Goal: Navigation & Orientation: Find specific page/section

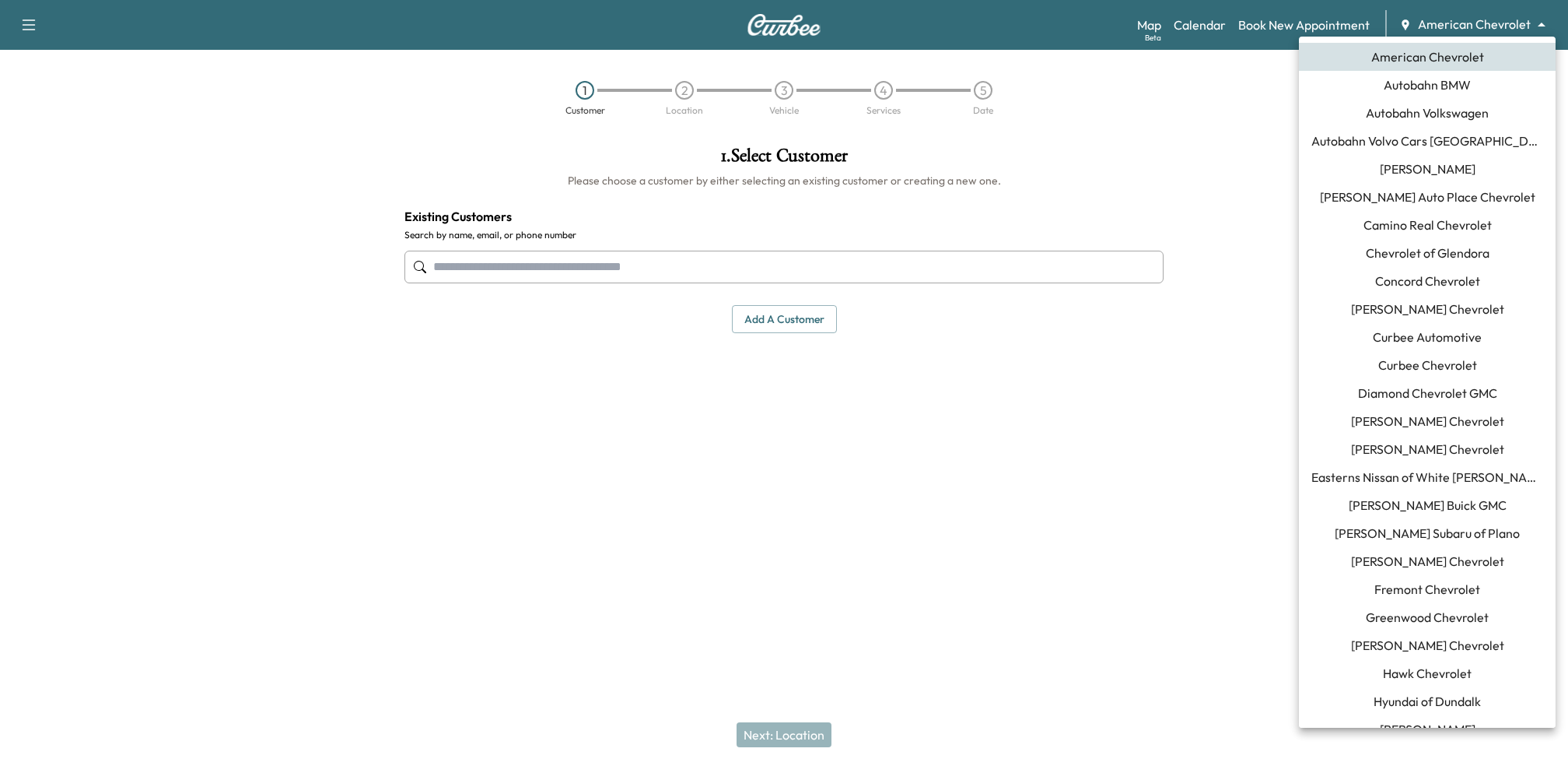
click at [1435, 22] on body "Support Log Out Map Beta Calendar Book New Appointment American Chevrolet *****…" at bounding box center [784, 383] width 1568 height 766
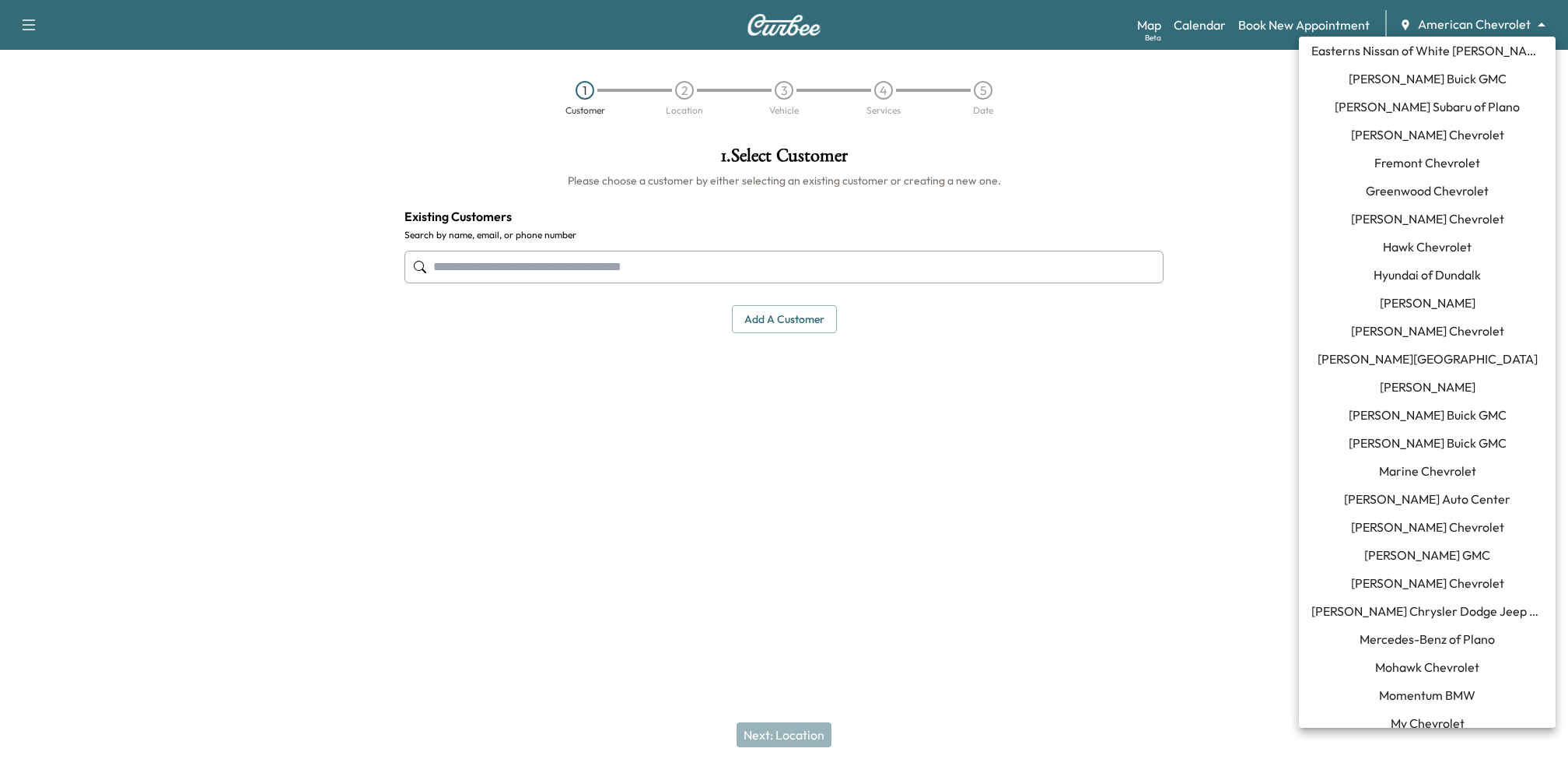
scroll to position [1031, 0]
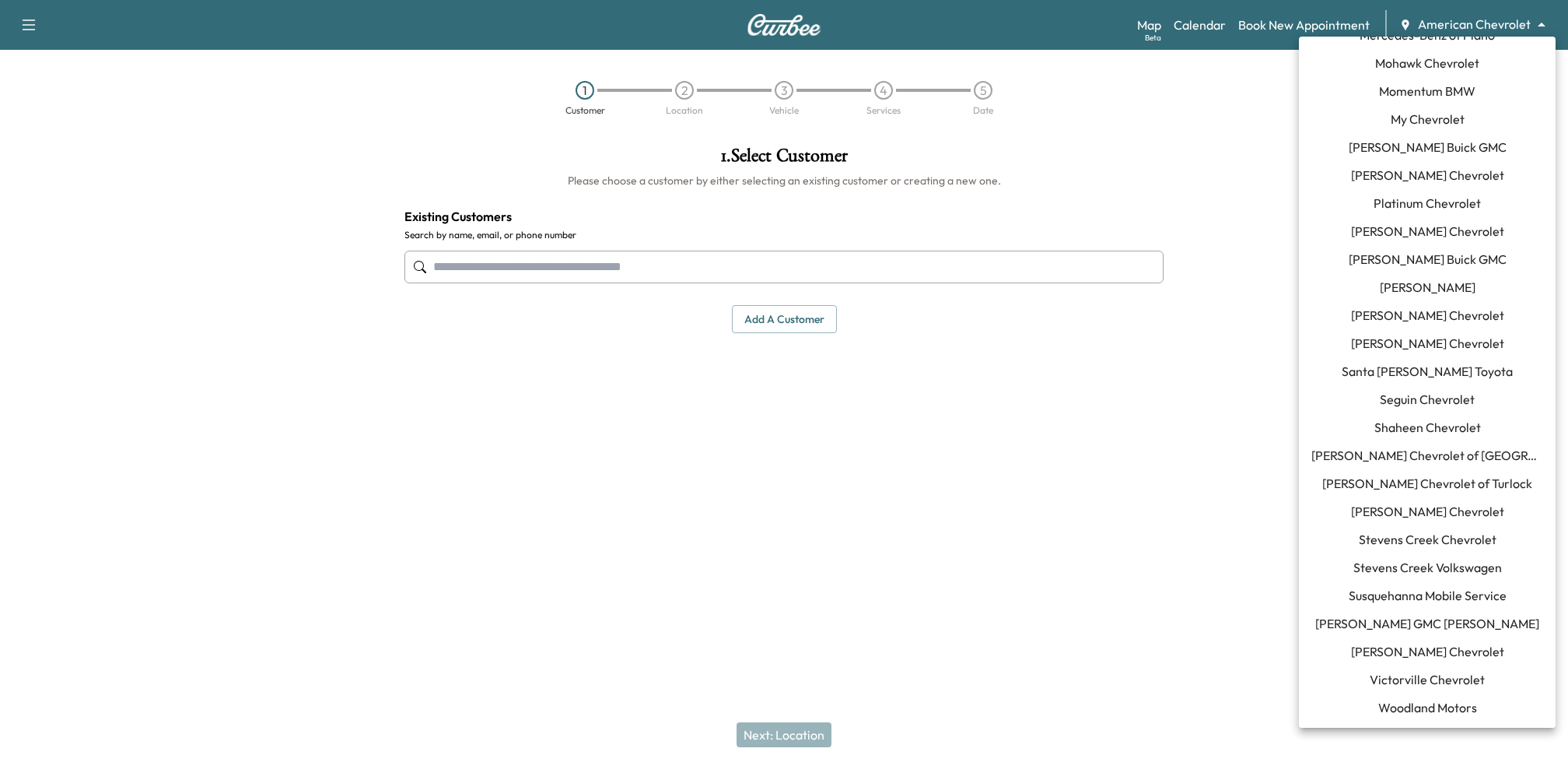
click at [1423, 589] on span "Susquehanna Mobile Service" at bounding box center [1428, 595] width 158 height 18
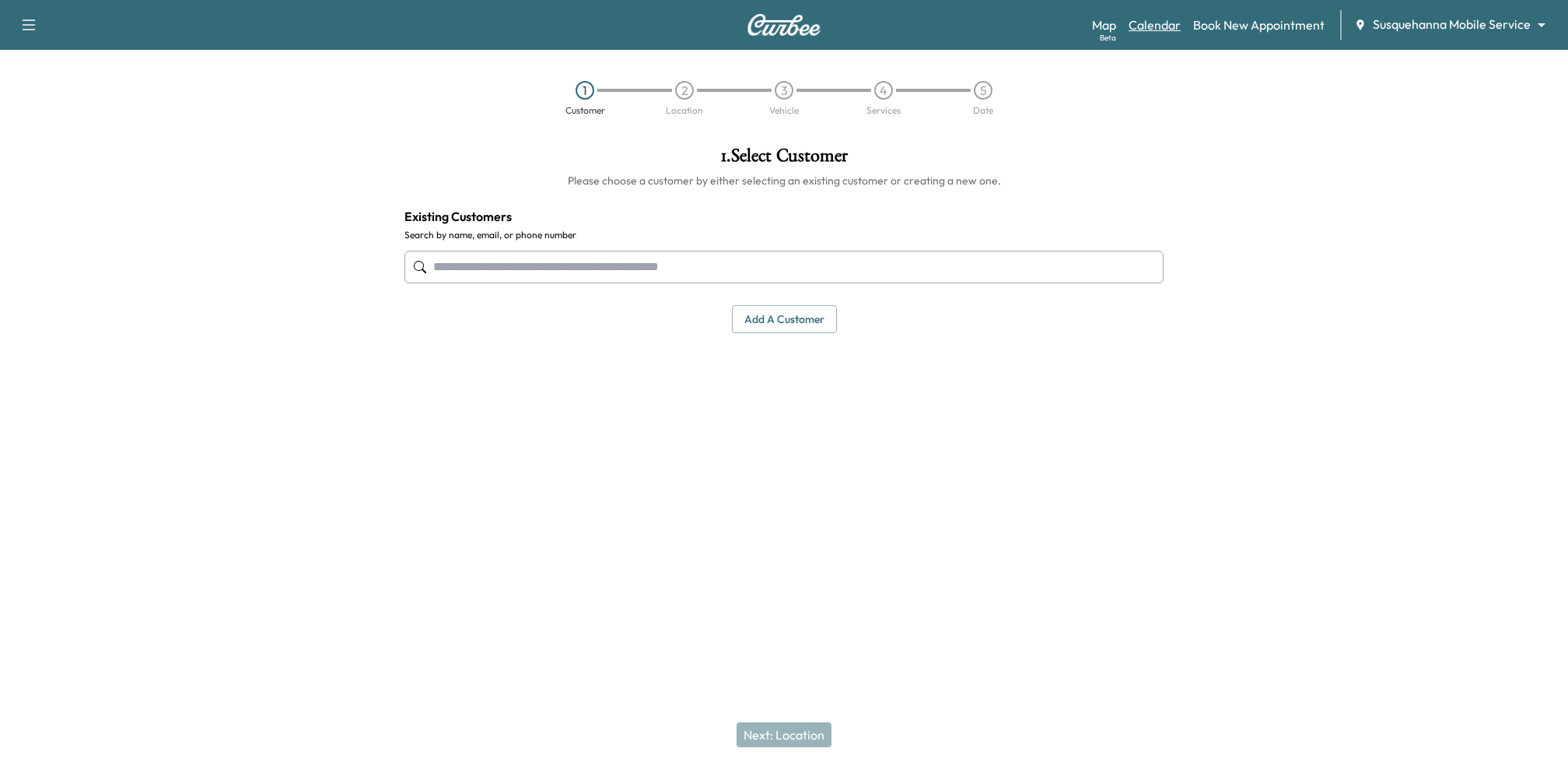
click at [1149, 25] on link "Calendar" at bounding box center [1155, 24] width 53 height 18
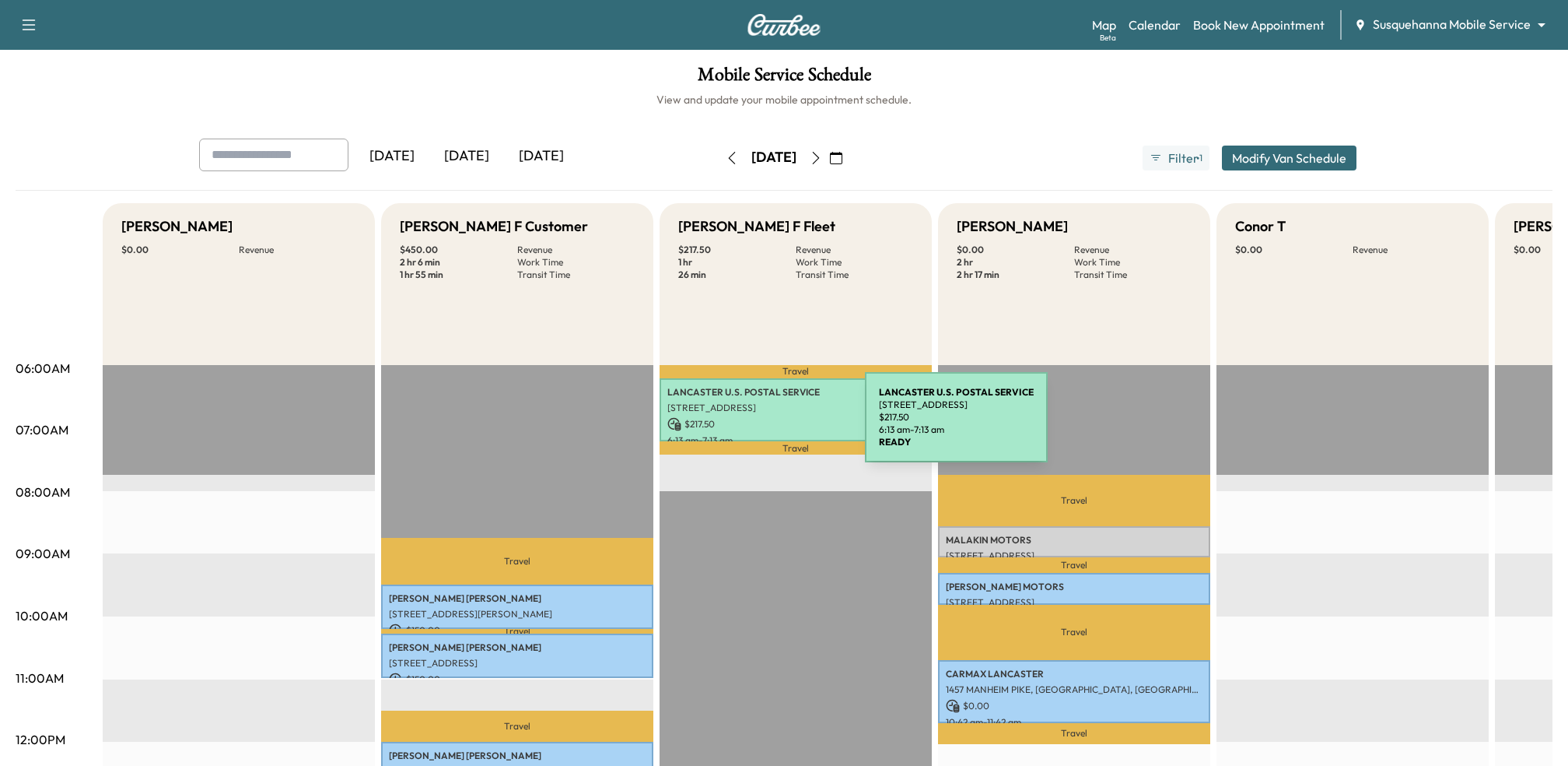
click at [748, 426] on p "$ 217.50" at bounding box center [796, 424] width 257 height 14
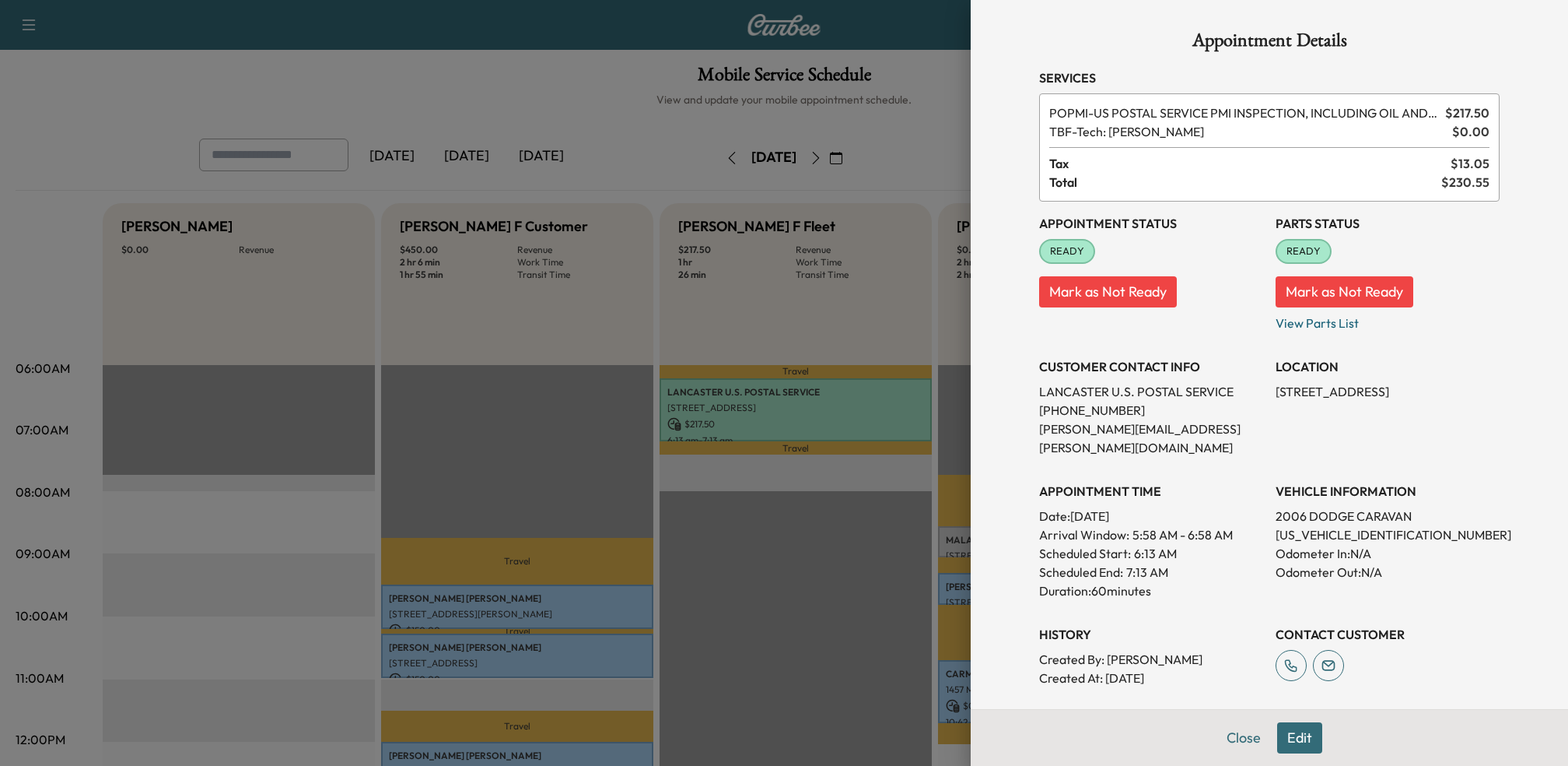
click at [829, 434] on div at bounding box center [784, 383] width 1568 height 766
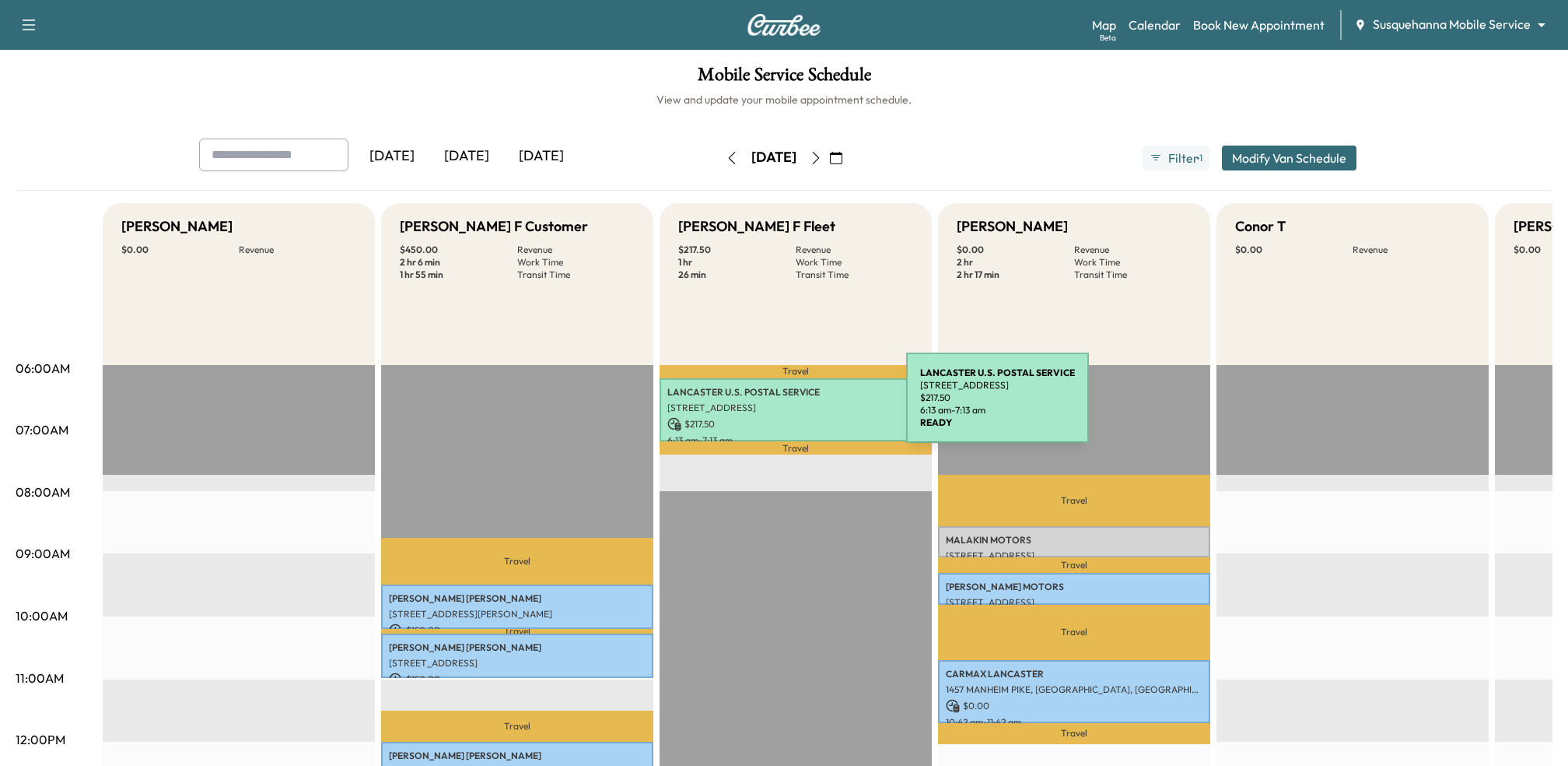
click at [790, 407] on p "3435 Concord Rd Ofc, York, PA 17402, USA" at bounding box center [796, 408] width 257 height 13
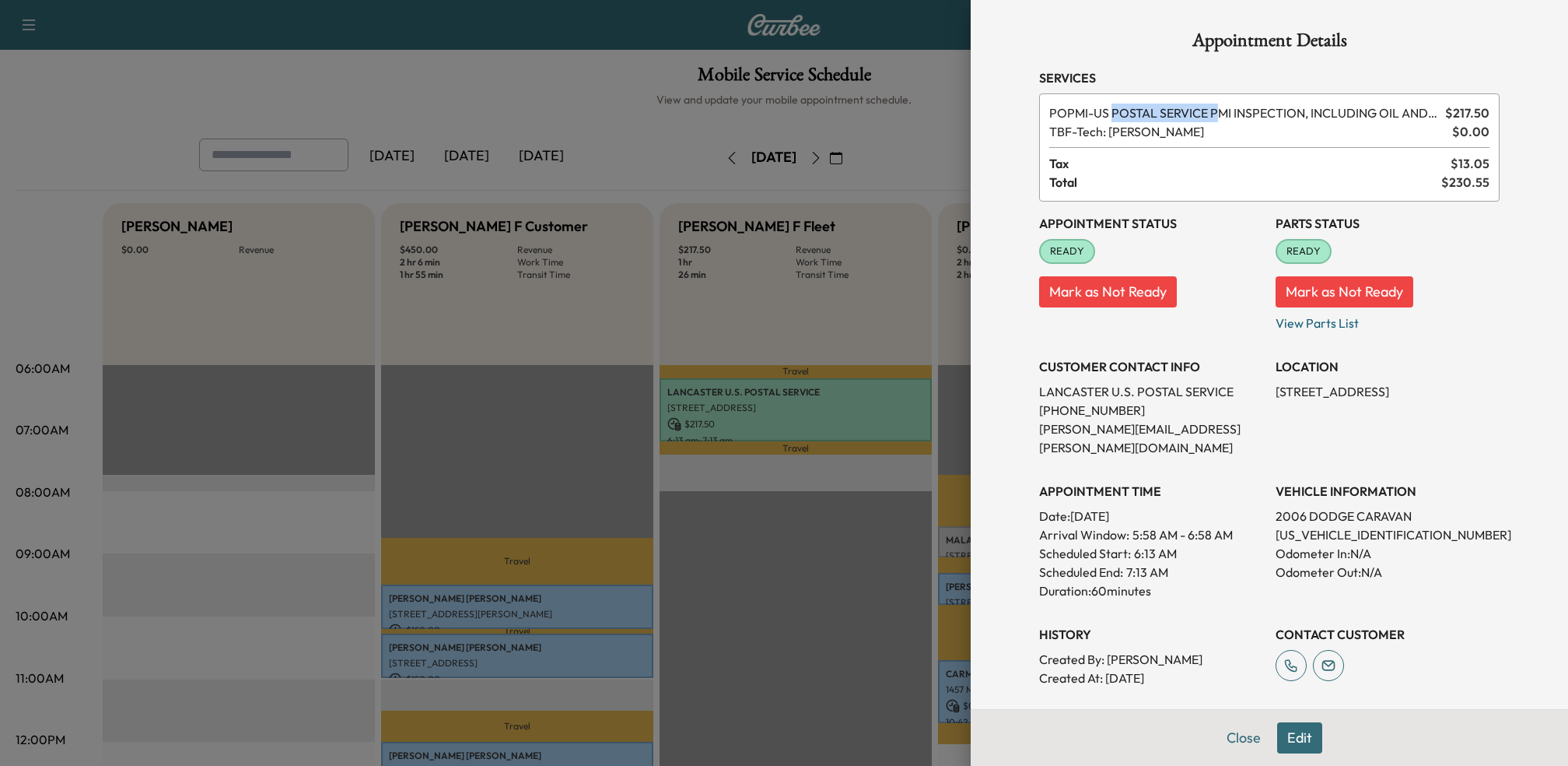
drag, startPoint x: 1119, startPoint y: 114, endPoint x: 1221, endPoint y: 114, distance: 102.0
click at [1221, 114] on span "POPMI - US POSTAL SERVICE PMI INSPECTION, INCLUDING OIL AND FILTER CHANGE" at bounding box center [1244, 112] width 390 height 18
click at [1217, 379] on div "CUSTOMER CONTACT INFO LANCASTER U.S. POSTAL SERVICE (717) 396-6922 john.c.webst…" at bounding box center [1152, 400] width 224 height 112
click at [929, 154] on div at bounding box center [784, 383] width 1568 height 766
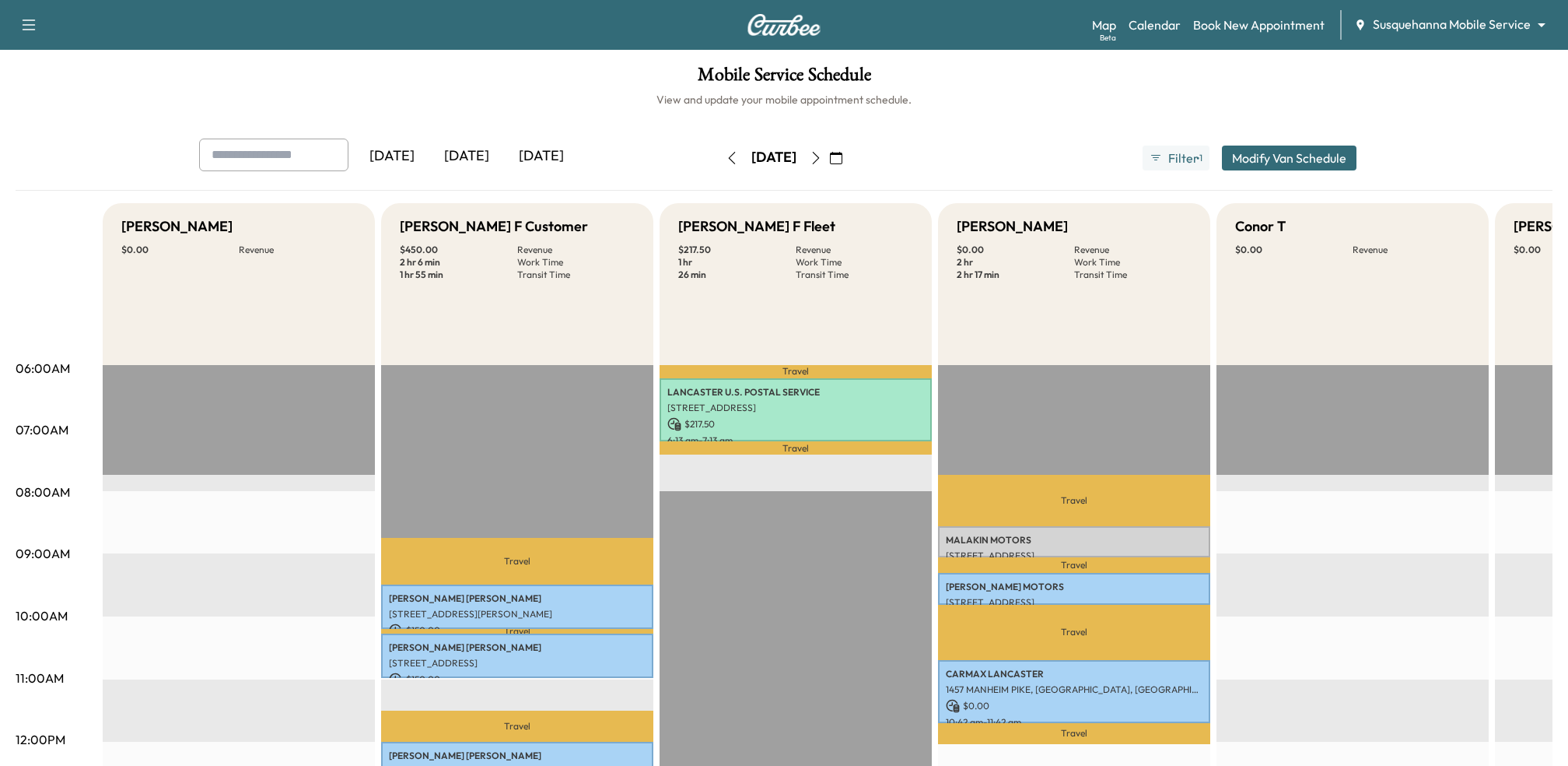
click at [1257, 163] on button "Modify Van Schedule" at bounding box center [1289, 159] width 134 height 25
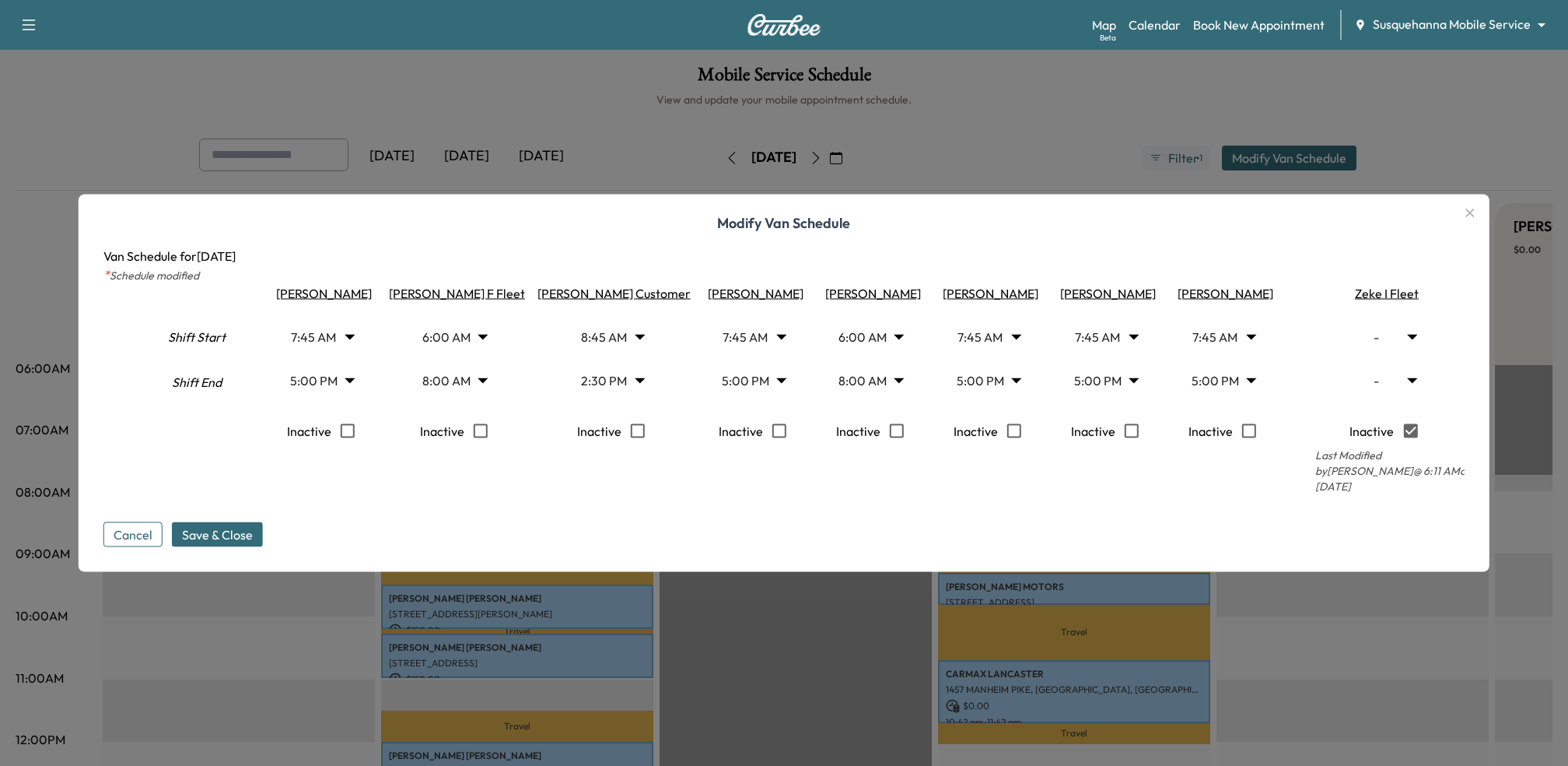
click at [468, 341] on body "Support Log Out Map Beta Calendar Book New Appointment Susquehanna Mobile Servi…" at bounding box center [784, 383] width 1568 height 766
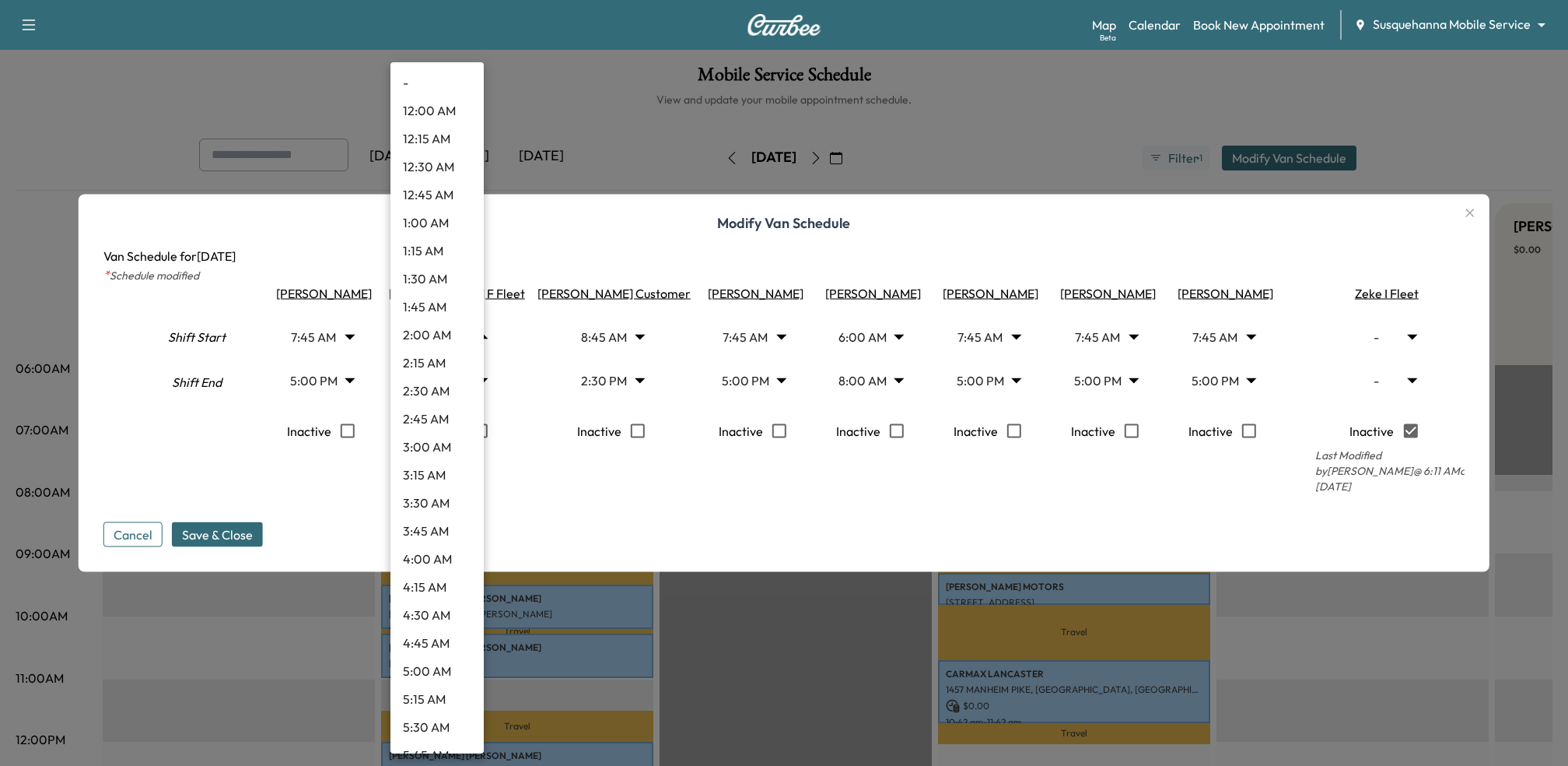
scroll to position [375, 0]
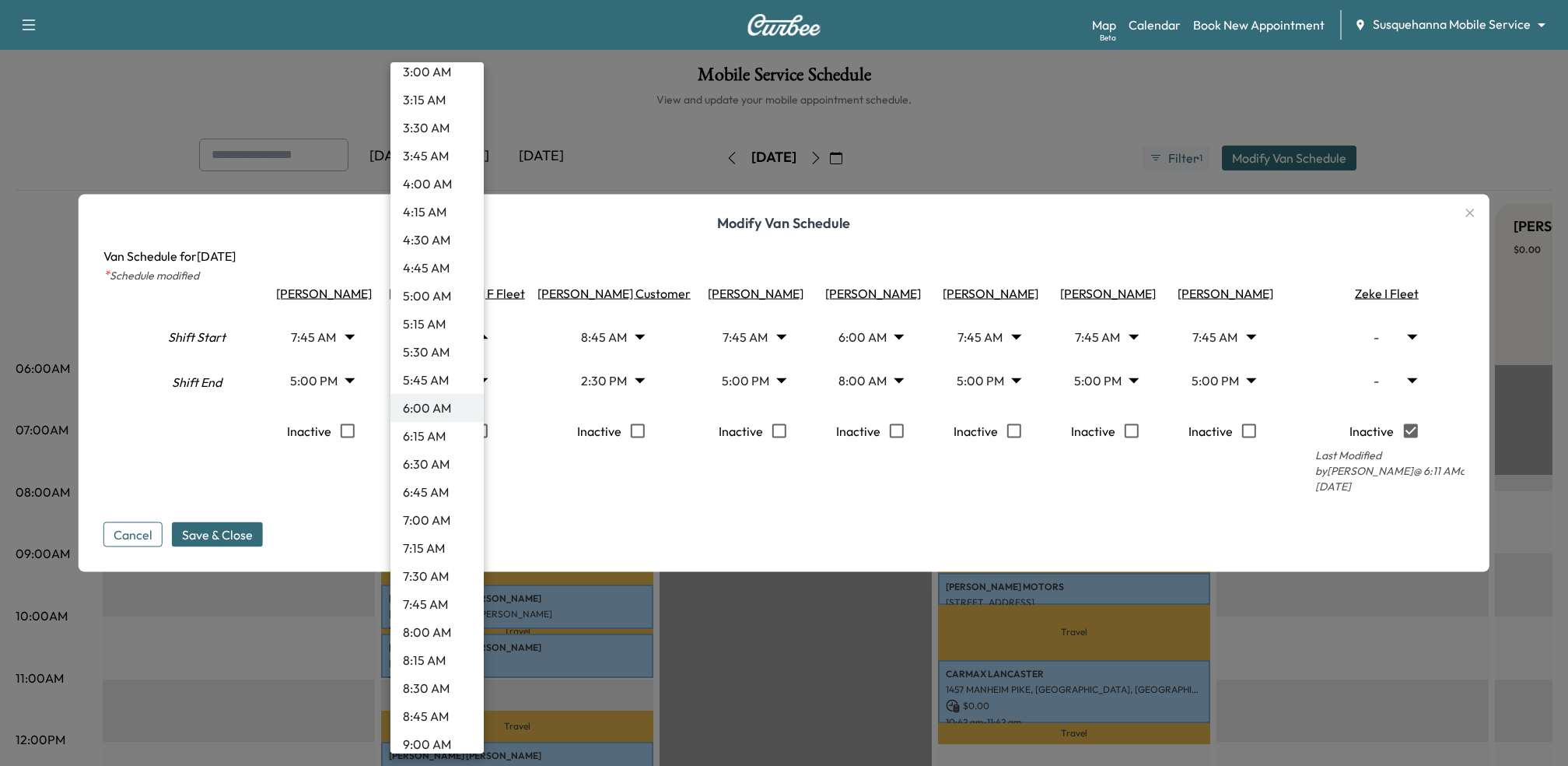
click at [538, 251] on div at bounding box center [784, 383] width 1568 height 766
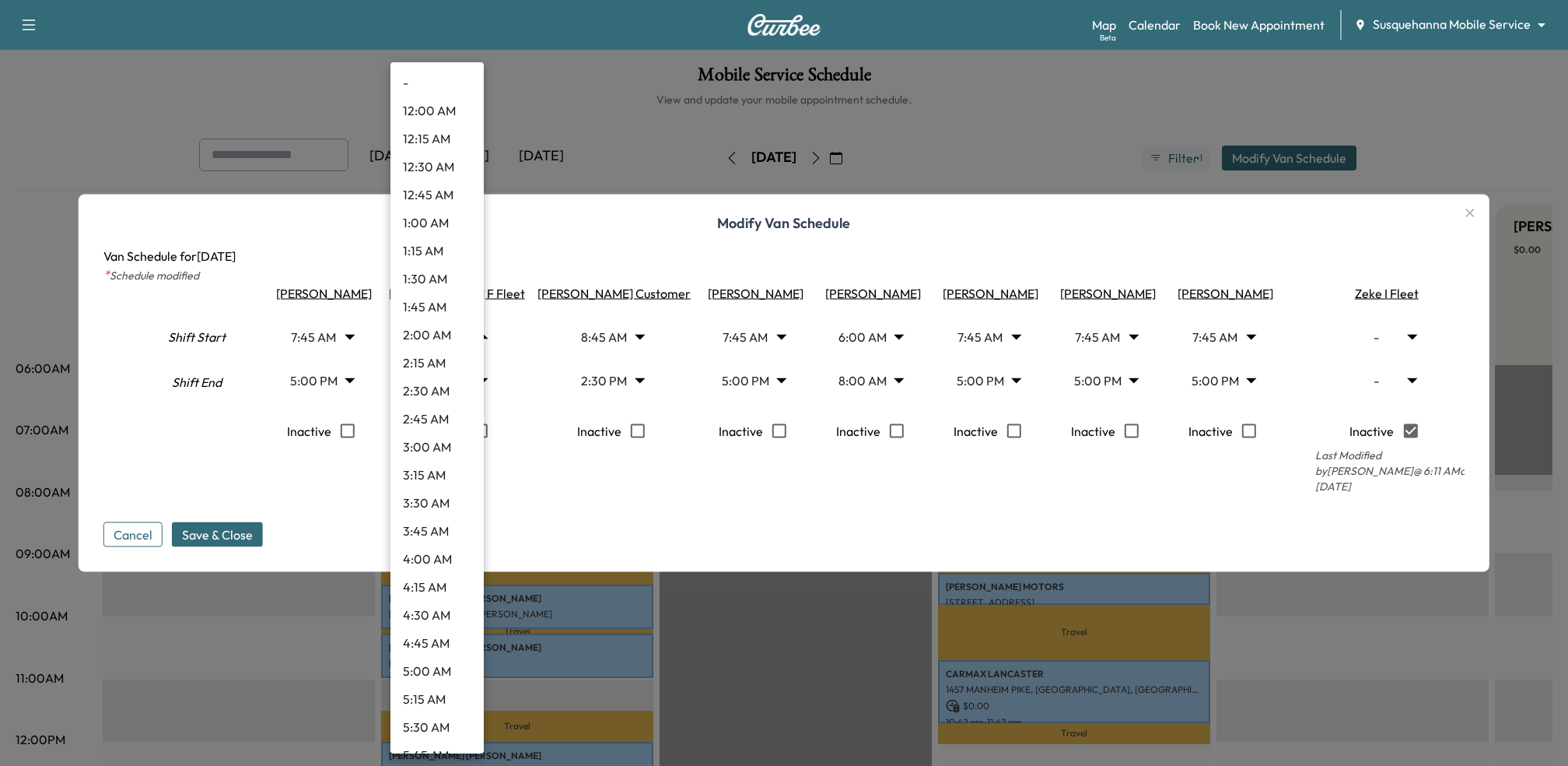
click at [469, 345] on body "Support Log Out Map Beta Calendar Book New Appointment Susquehanna Mobile Servi…" at bounding box center [784, 383] width 1568 height 766
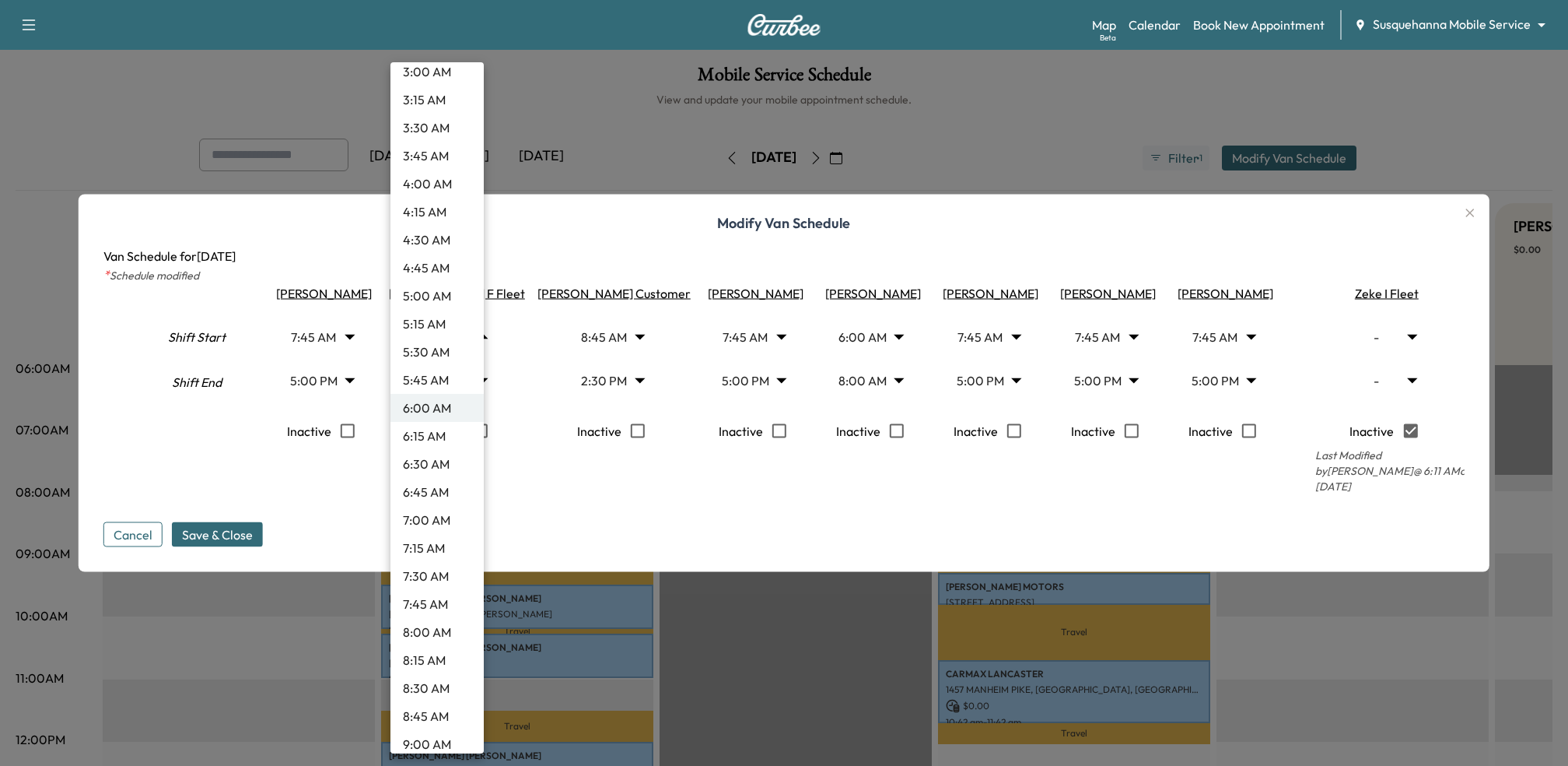
click at [604, 248] on div at bounding box center [784, 383] width 1568 height 766
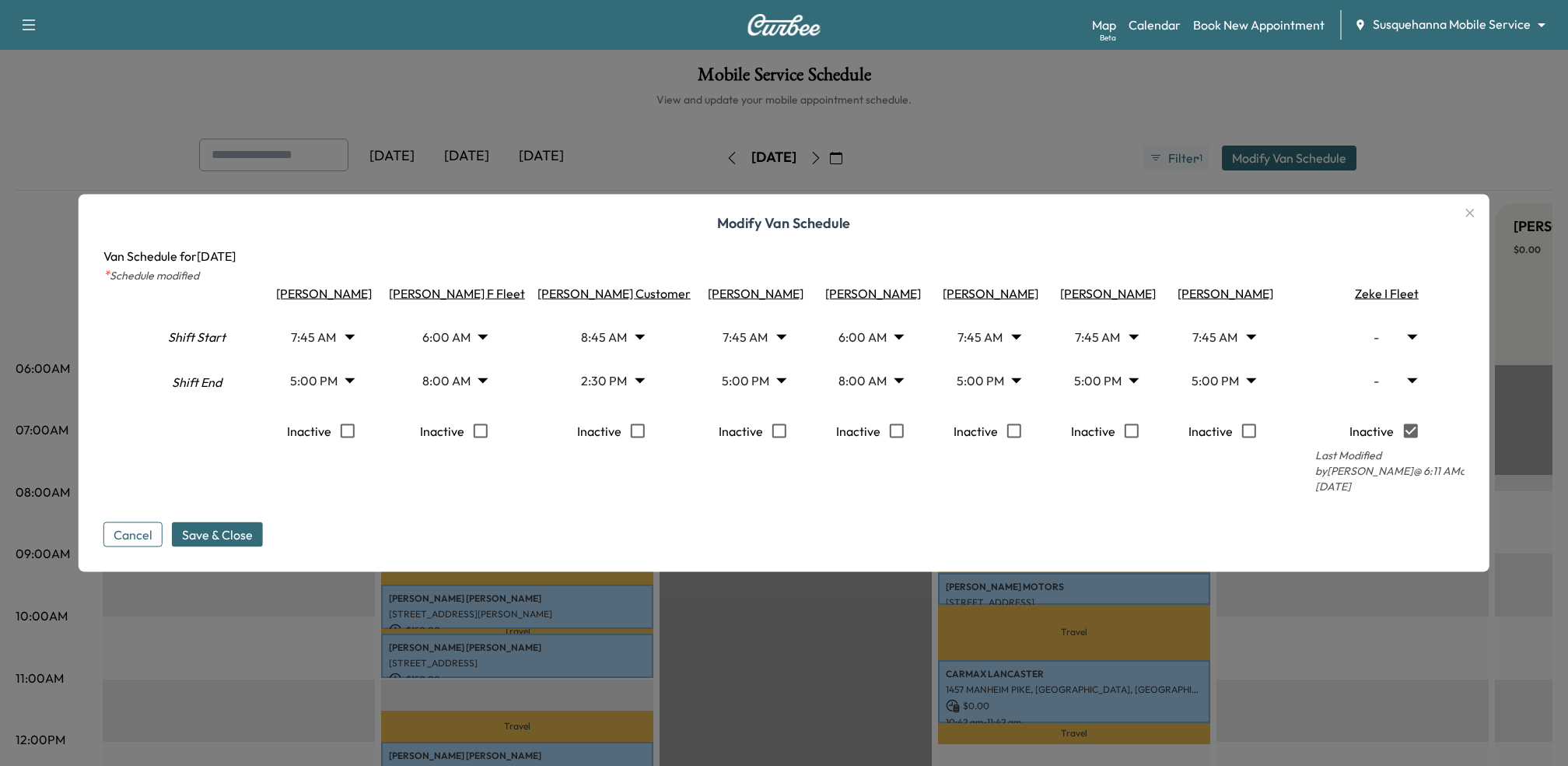
click at [756, 156] on div at bounding box center [784, 383] width 1568 height 766
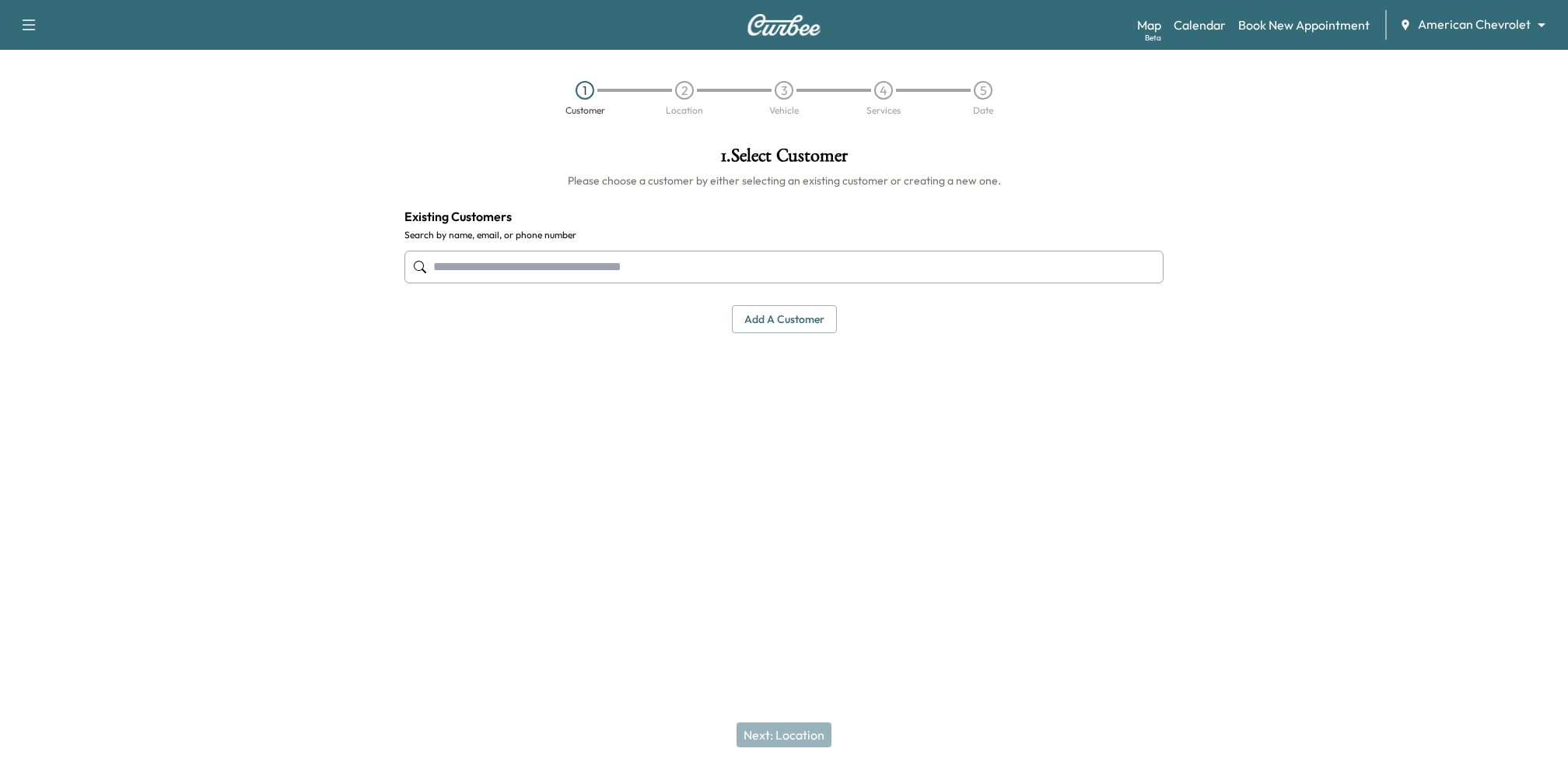
click at [1477, 16] on body "Support Log Out Map Beta Calendar Book New Appointment American Chevrolet *****…" at bounding box center [784, 383] width 1568 height 766
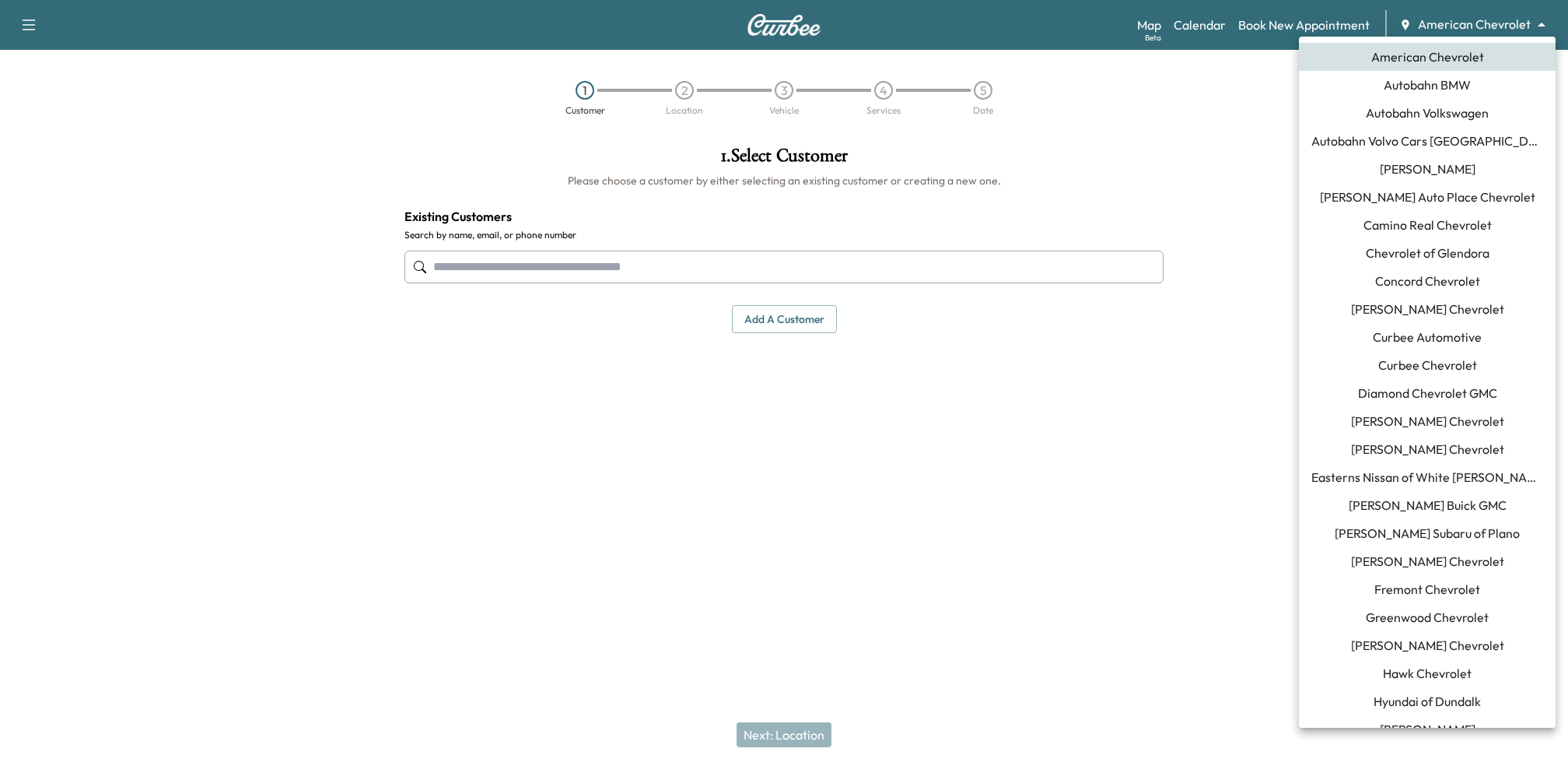
click at [1437, 88] on span "Autobahn BMW" at bounding box center [1428, 85] width 88 height 18
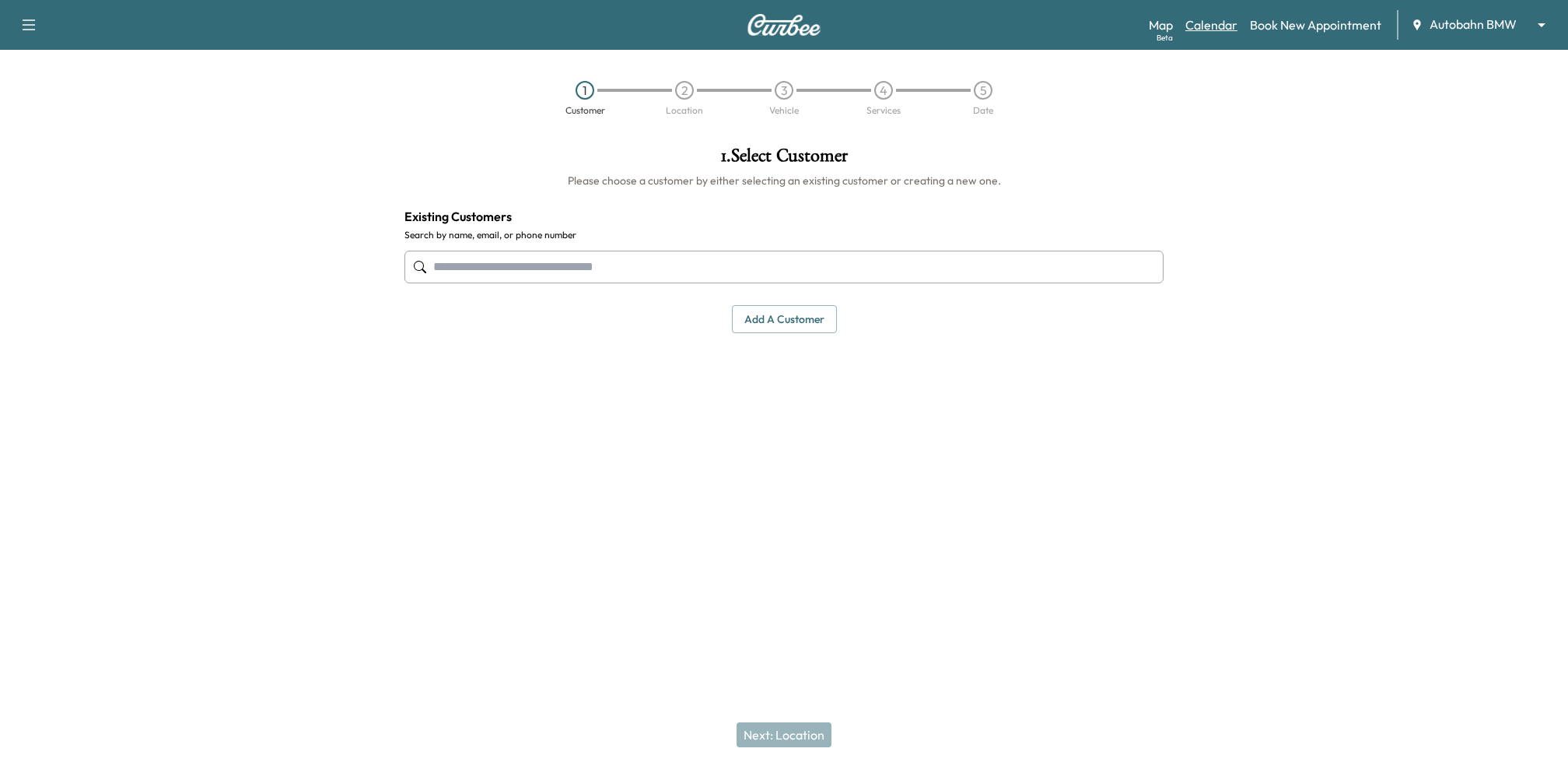
click at [1202, 24] on link "Calendar" at bounding box center [1212, 24] width 53 height 18
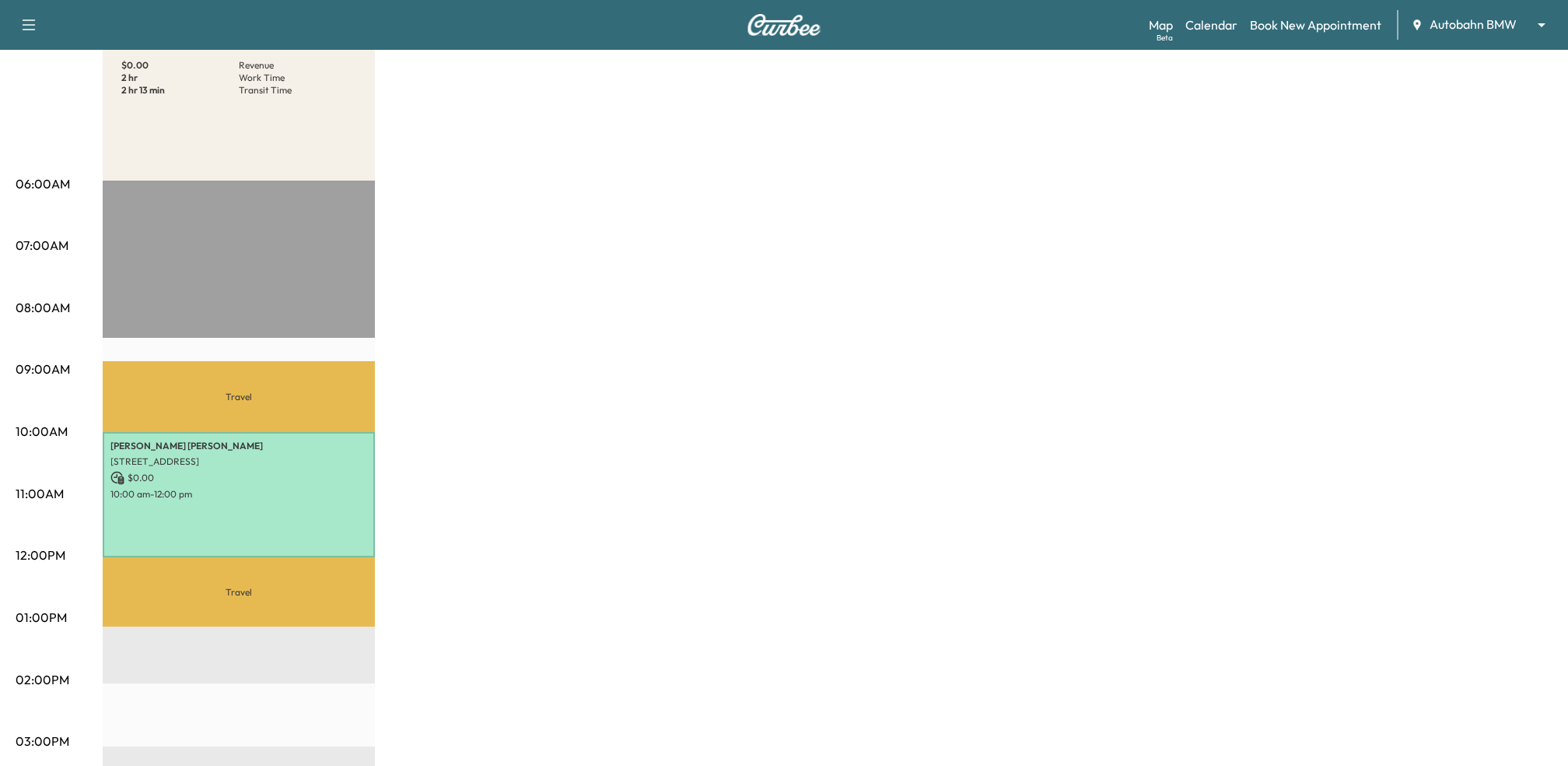
scroll to position [185, 0]
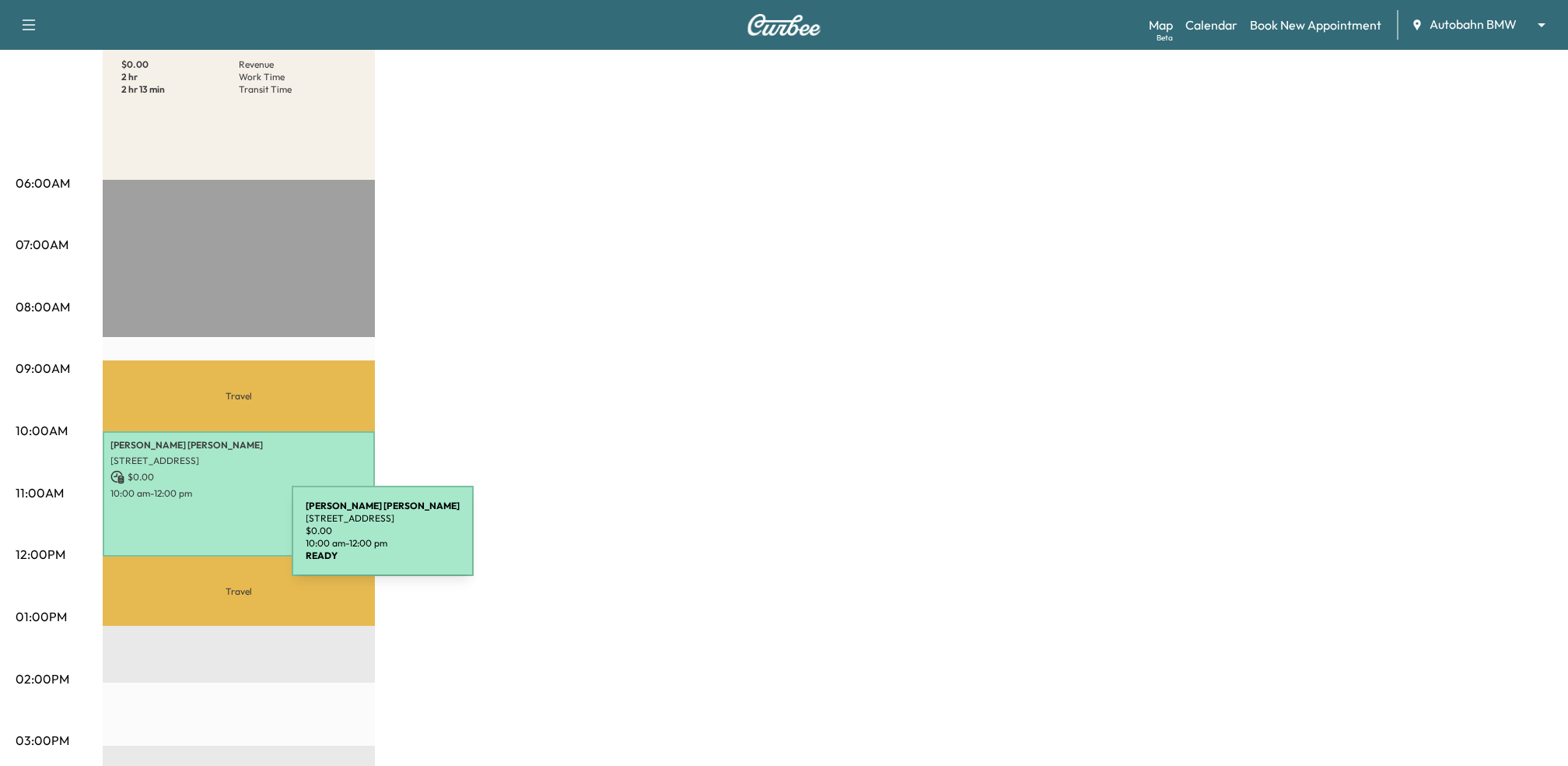
click at [175, 540] on div "[PERSON_NAME] [STREET_ADDRESS] $ 0.00 10:00 am - 12:00 pm" at bounding box center [239, 494] width 272 height 127
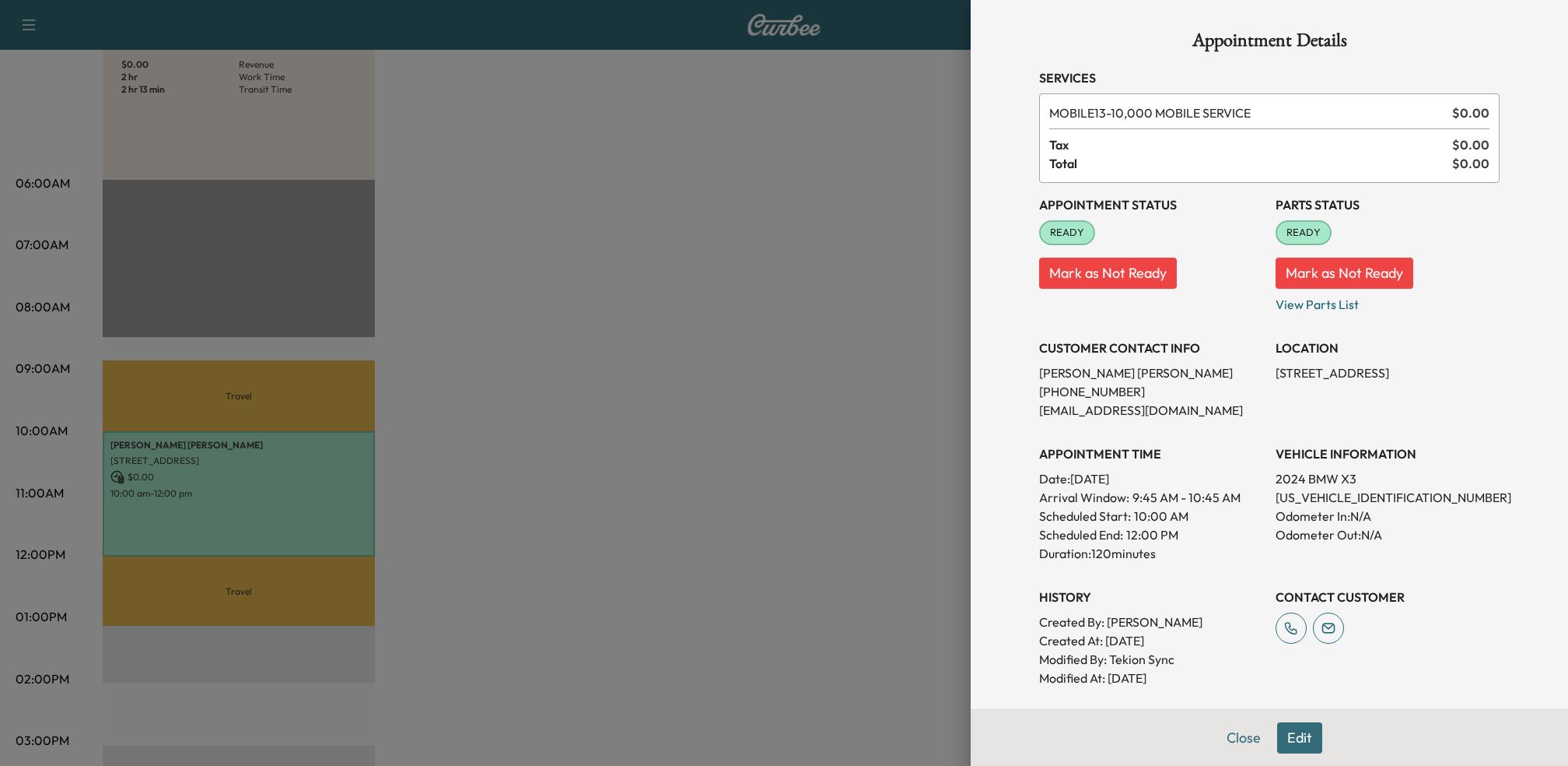
scroll to position [263, 0]
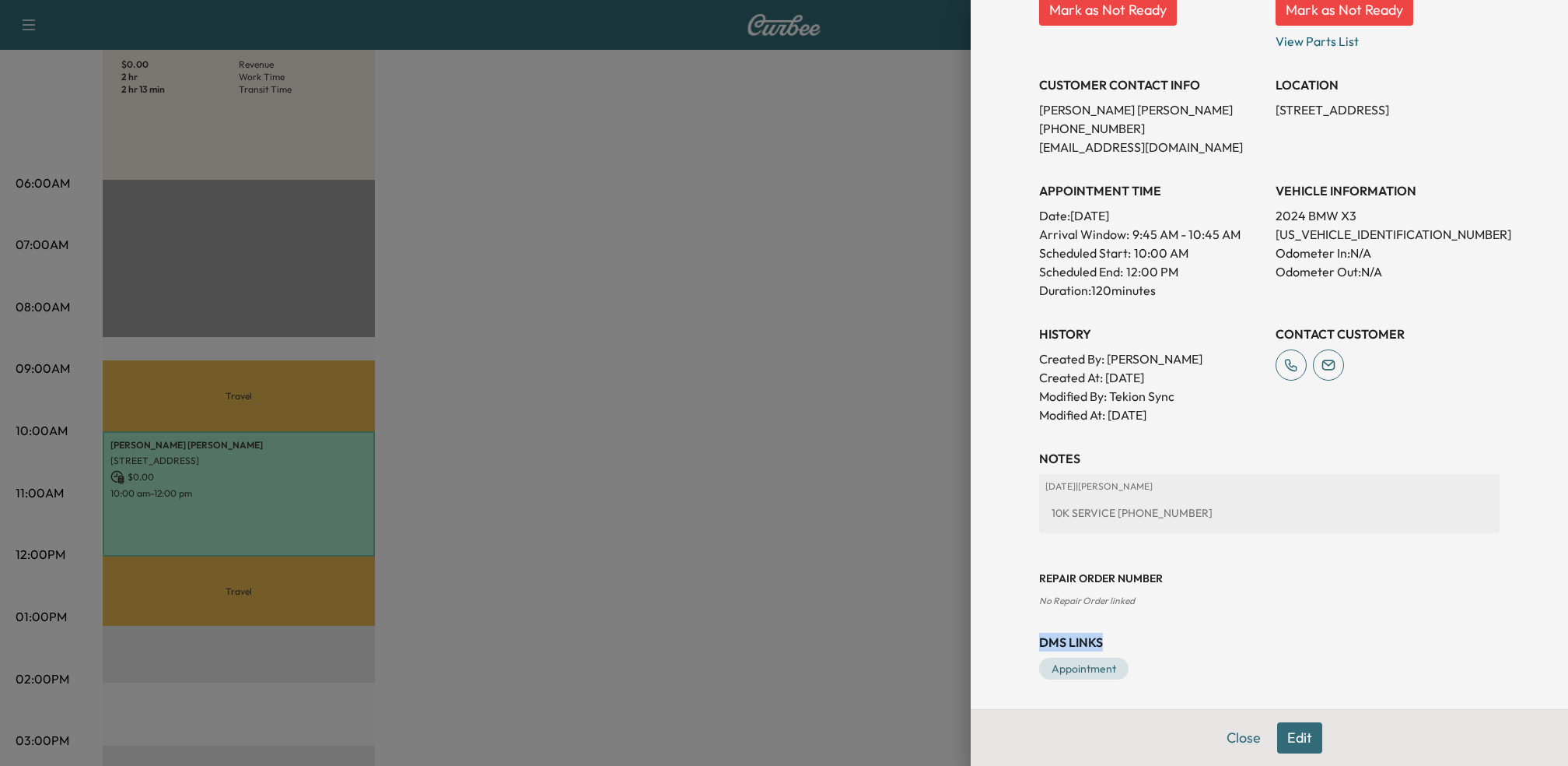
drag, startPoint x: 1036, startPoint y: 642, endPoint x: 1123, endPoint y: 639, distance: 87.1
click at [1123, 639] on div "Appointment Details Services MOBILE13 - 10,000 MOBILE SERVICE $ 0.00 Tax $ 0.00…" at bounding box center [1269, 224] width 498 height 974
click at [680, 486] on div at bounding box center [784, 383] width 1568 height 766
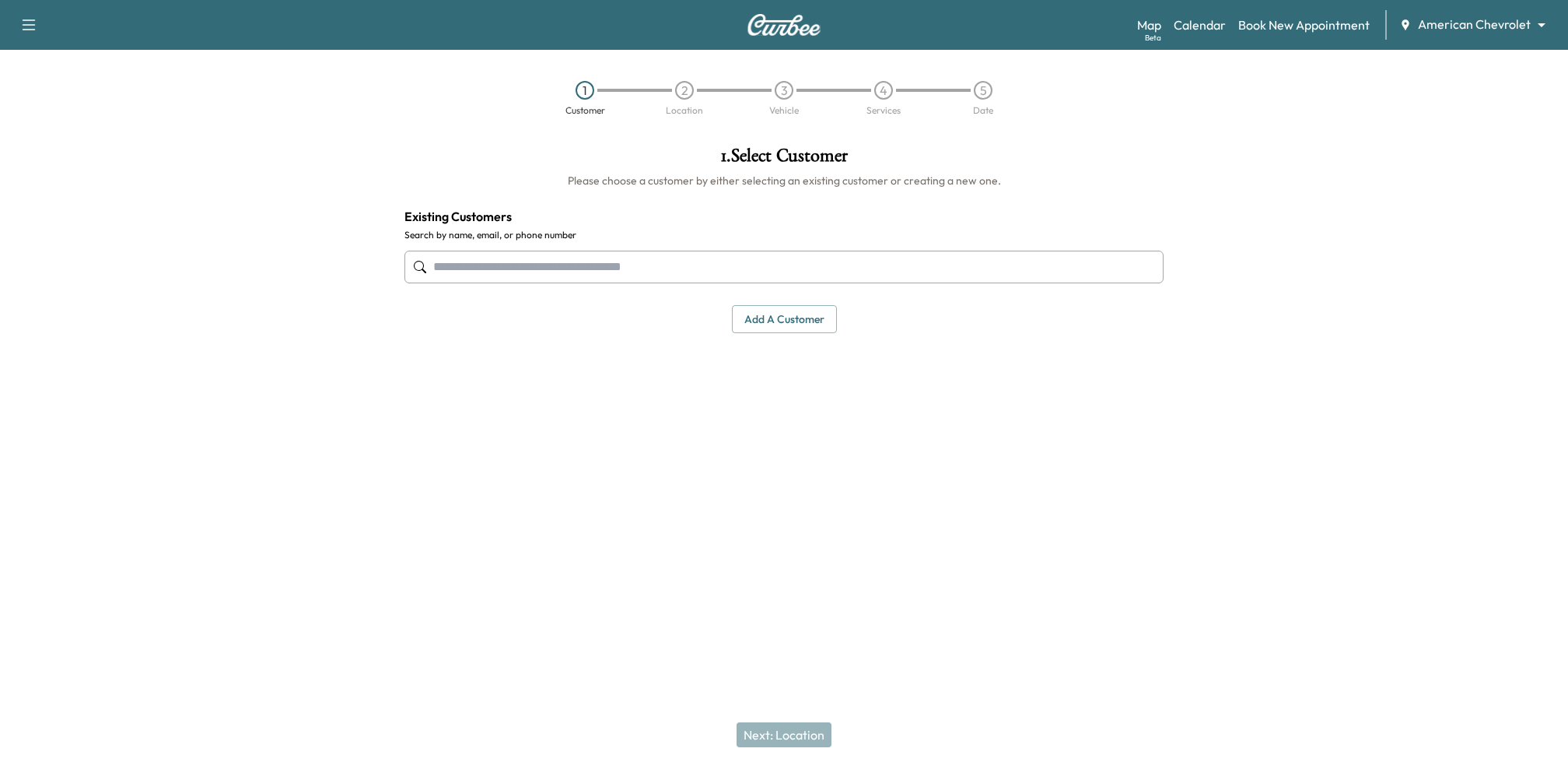
click at [1495, 13] on div "Map Beta Calendar Book New Appointment American Chevrolet ******** ​" at bounding box center [1346, 24] width 418 height 29
click at [1493, 25] on body "Support Log Out Map Beta Calendar Book New Appointment American Chevrolet *****…" at bounding box center [784, 383] width 1568 height 766
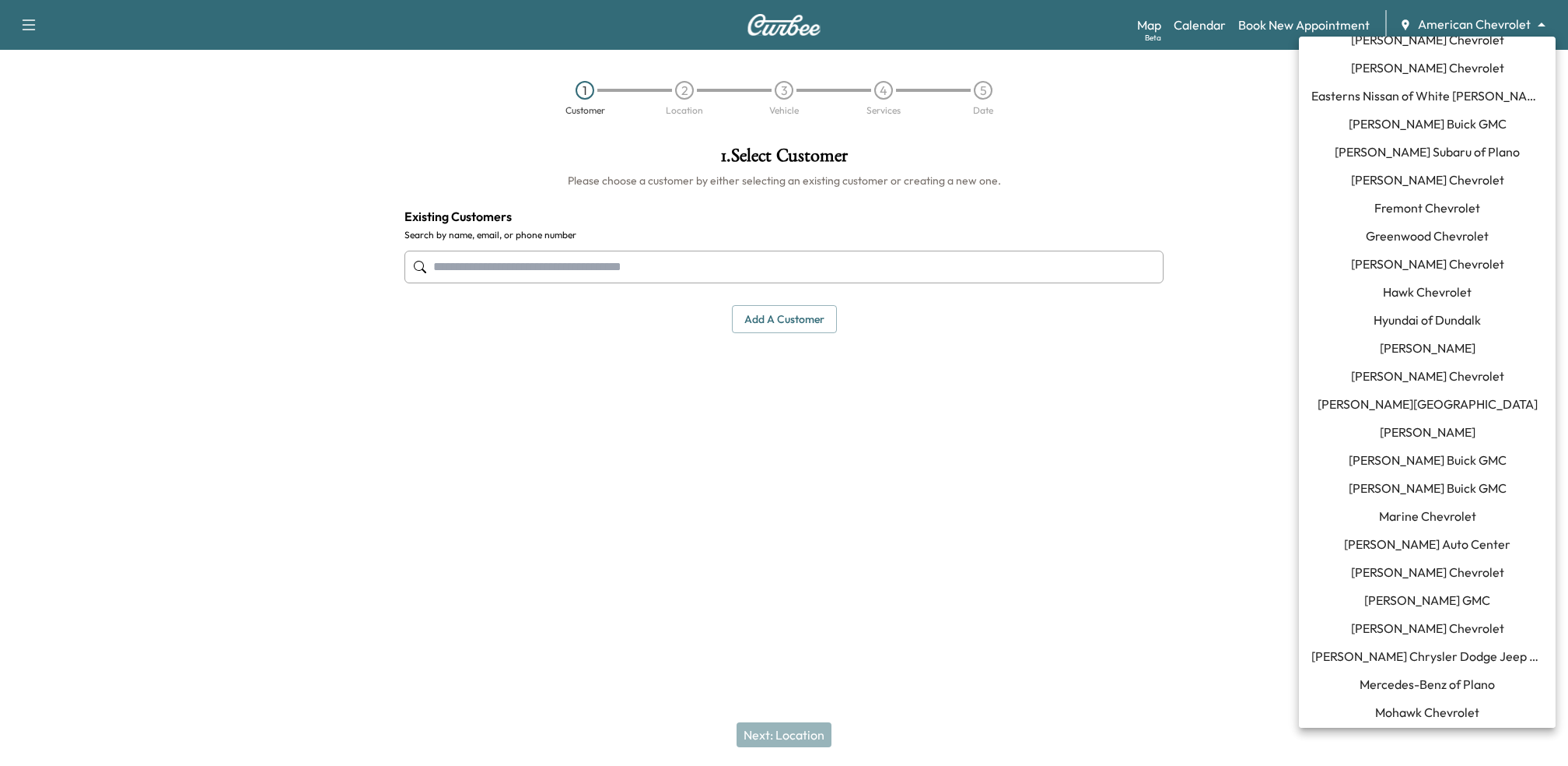
scroll to position [1031, 0]
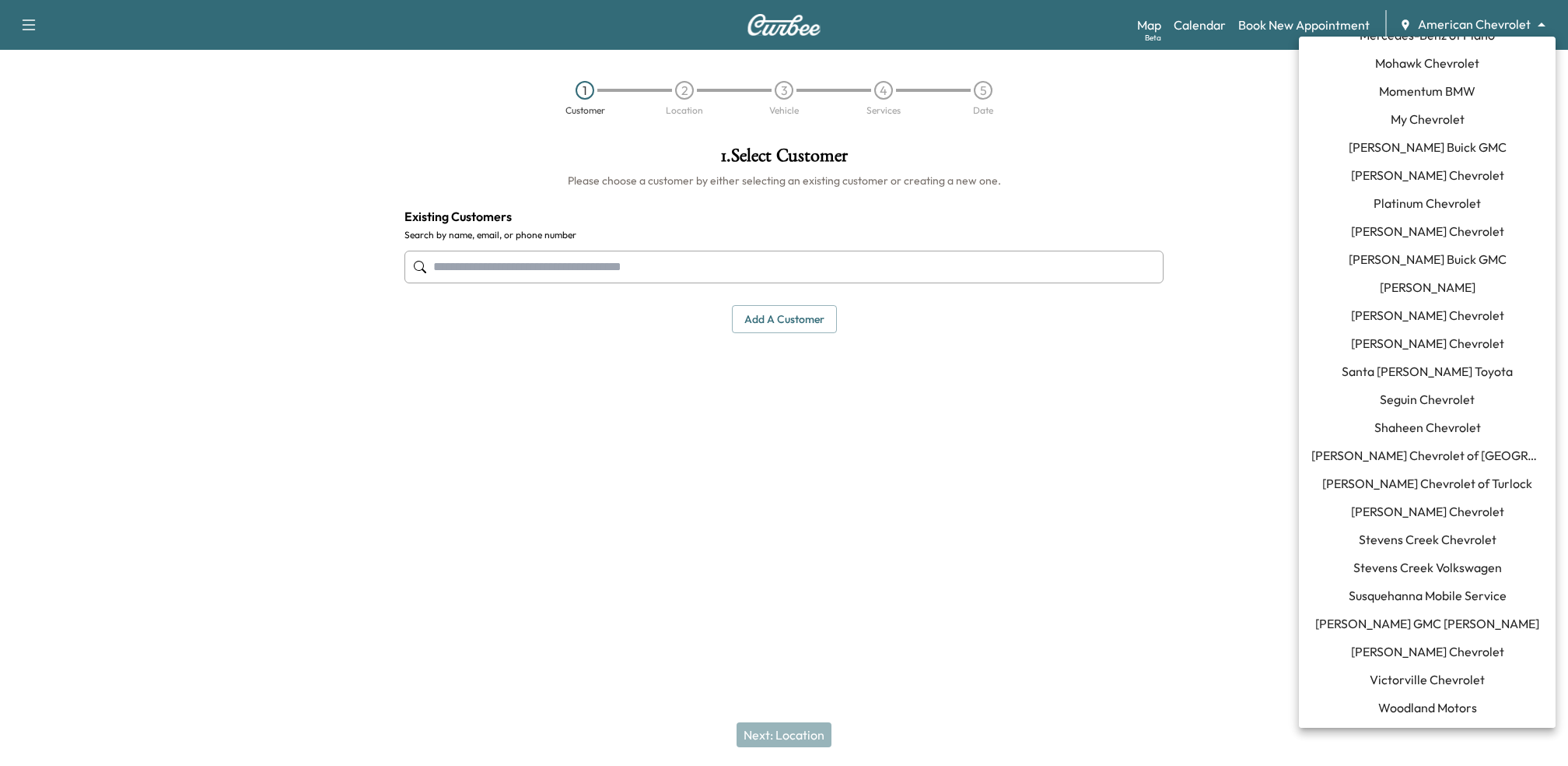
click at [1404, 600] on span "Susquehanna Mobile Service" at bounding box center [1428, 595] width 158 height 18
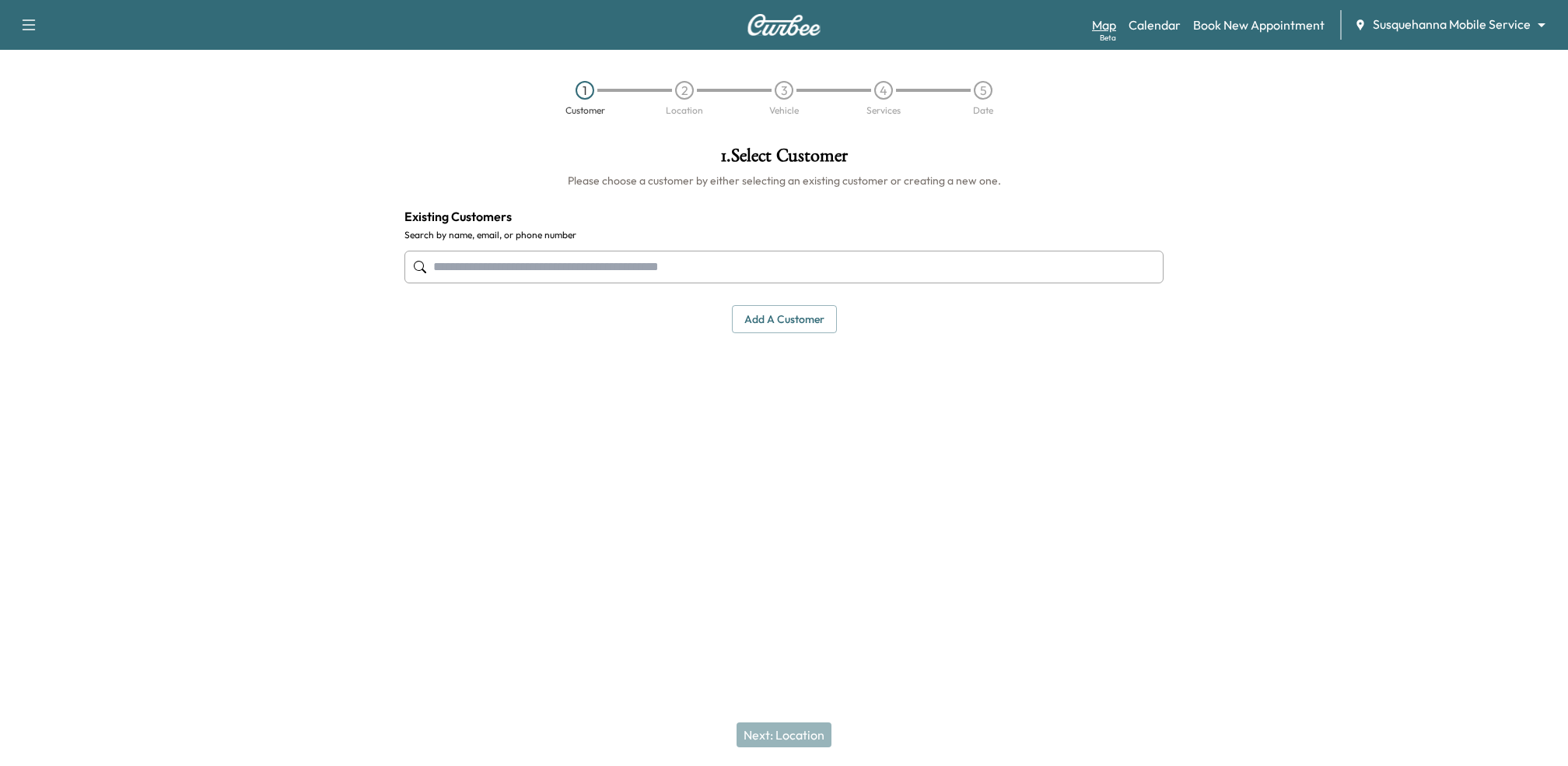
click at [1115, 36] on div "Beta" at bounding box center [1108, 38] width 17 height 12
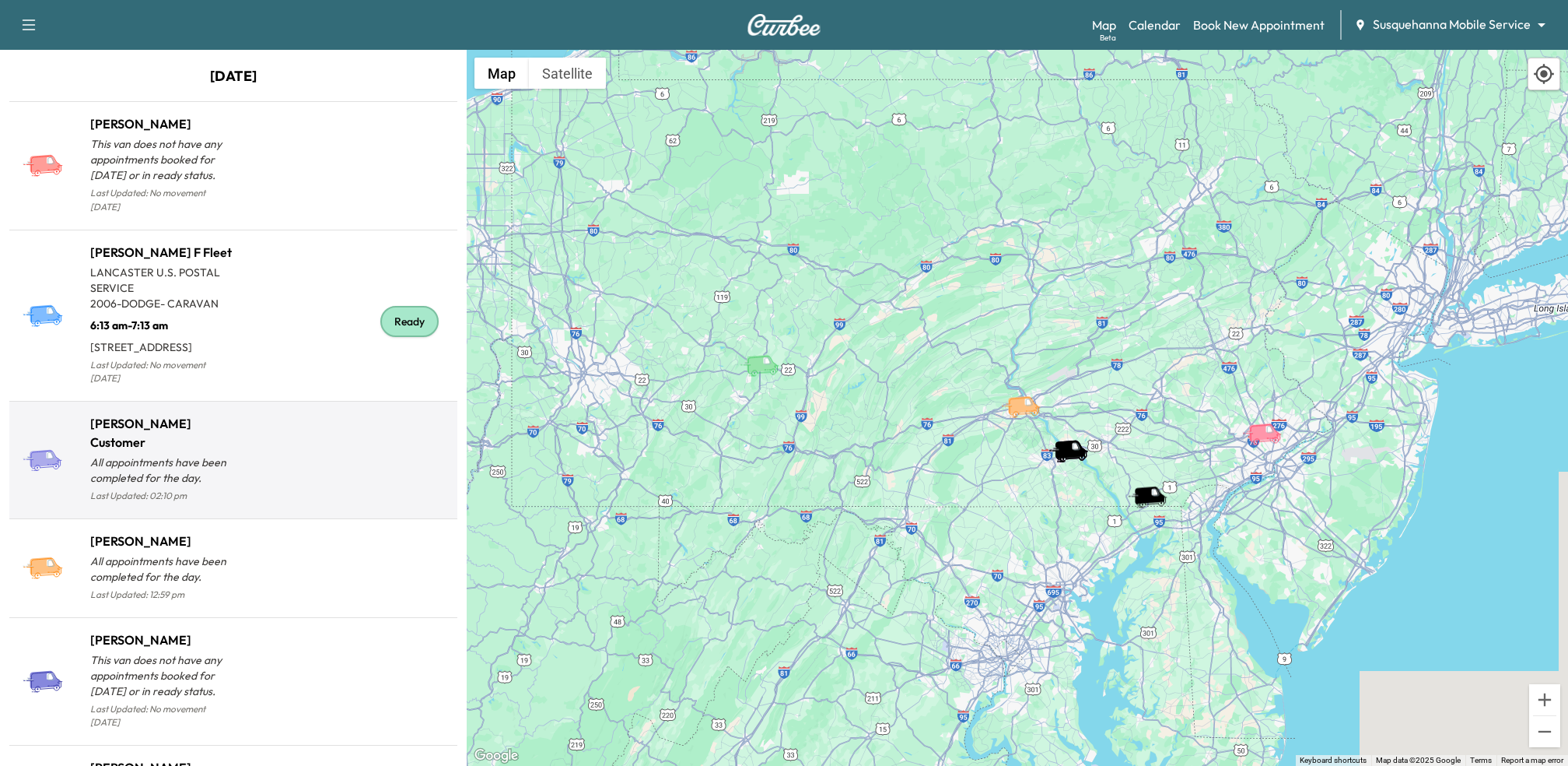
click at [267, 426] on div at bounding box center [342, 466] width 218 height 80
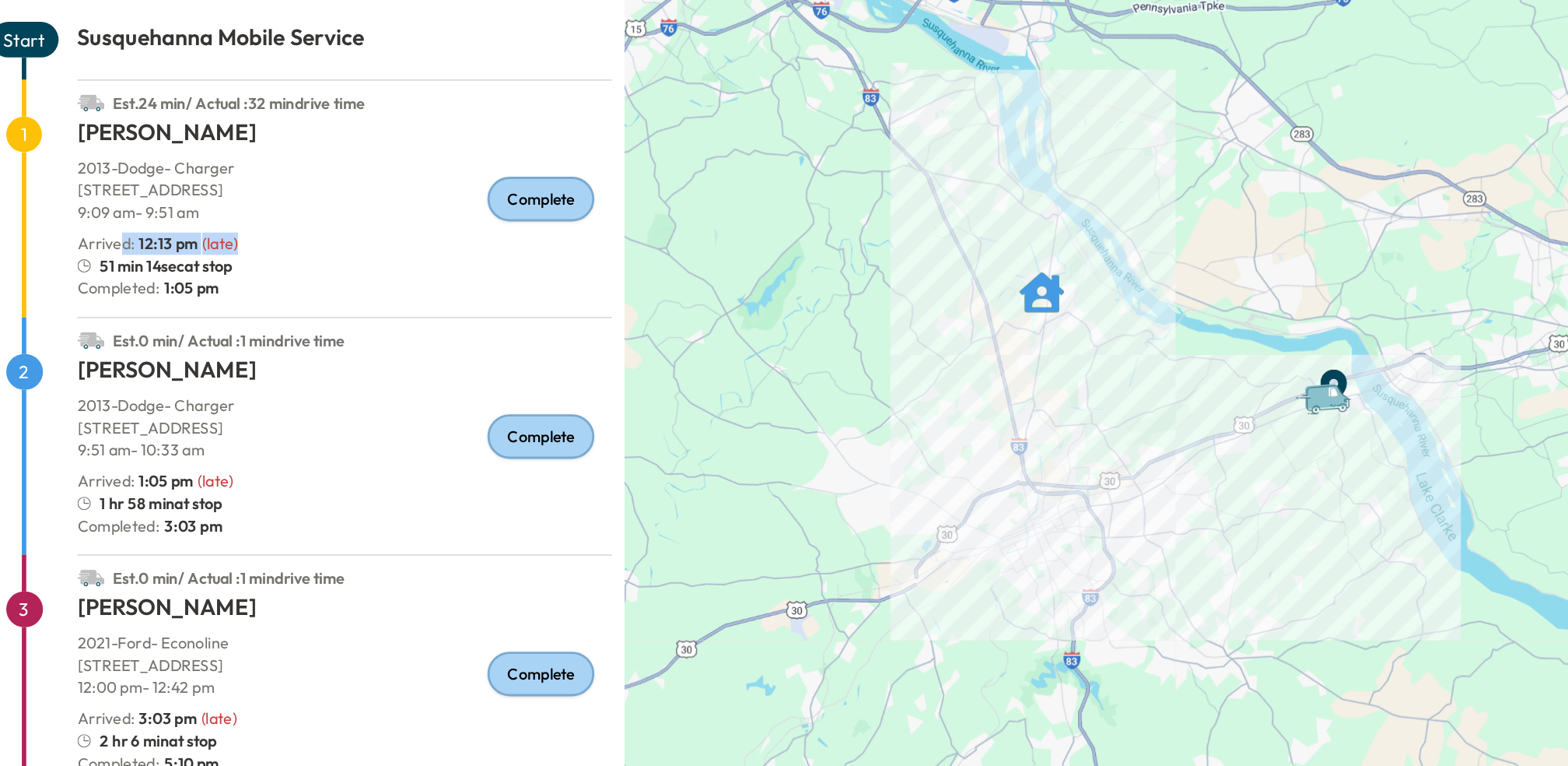
drag, startPoint x: 114, startPoint y: 308, endPoint x: 236, endPoint y: 306, distance: 122.0
click at [236, 306] on div "Arrived : 12:13 pm ( late )" at bounding box center [270, 308] width 374 height 16
drag, startPoint x: 88, startPoint y: 321, endPoint x: 224, endPoint y: 325, distance: 136.1
click at [224, 325] on div "51 min 14sec at stop" at bounding box center [270, 323] width 374 height 16
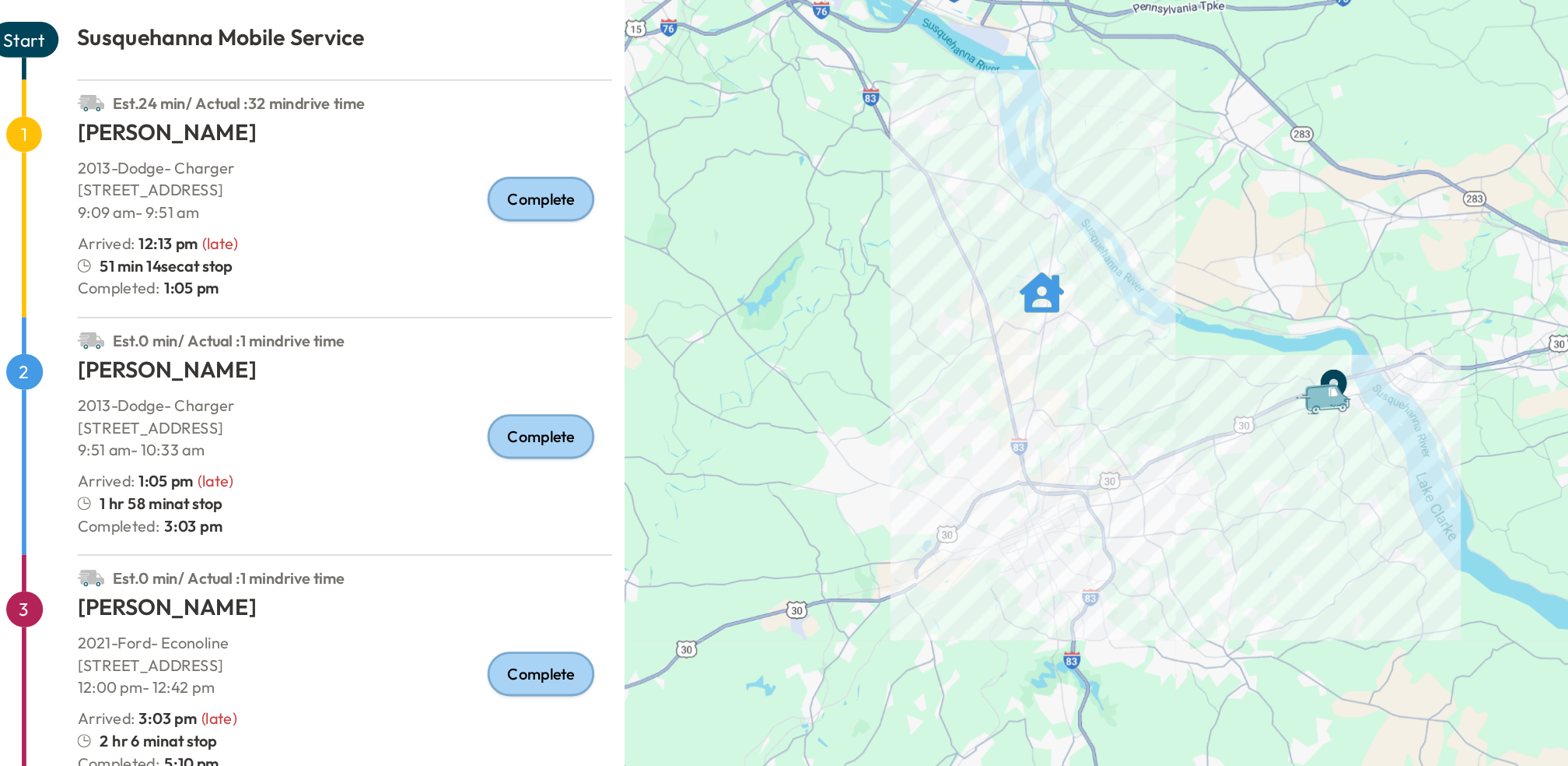
click at [274, 323] on div "51 min 14sec at stop" at bounding box center [270, 323] width 374 height 16
